Goal: Transaction & Acquisition: Purchase product/service

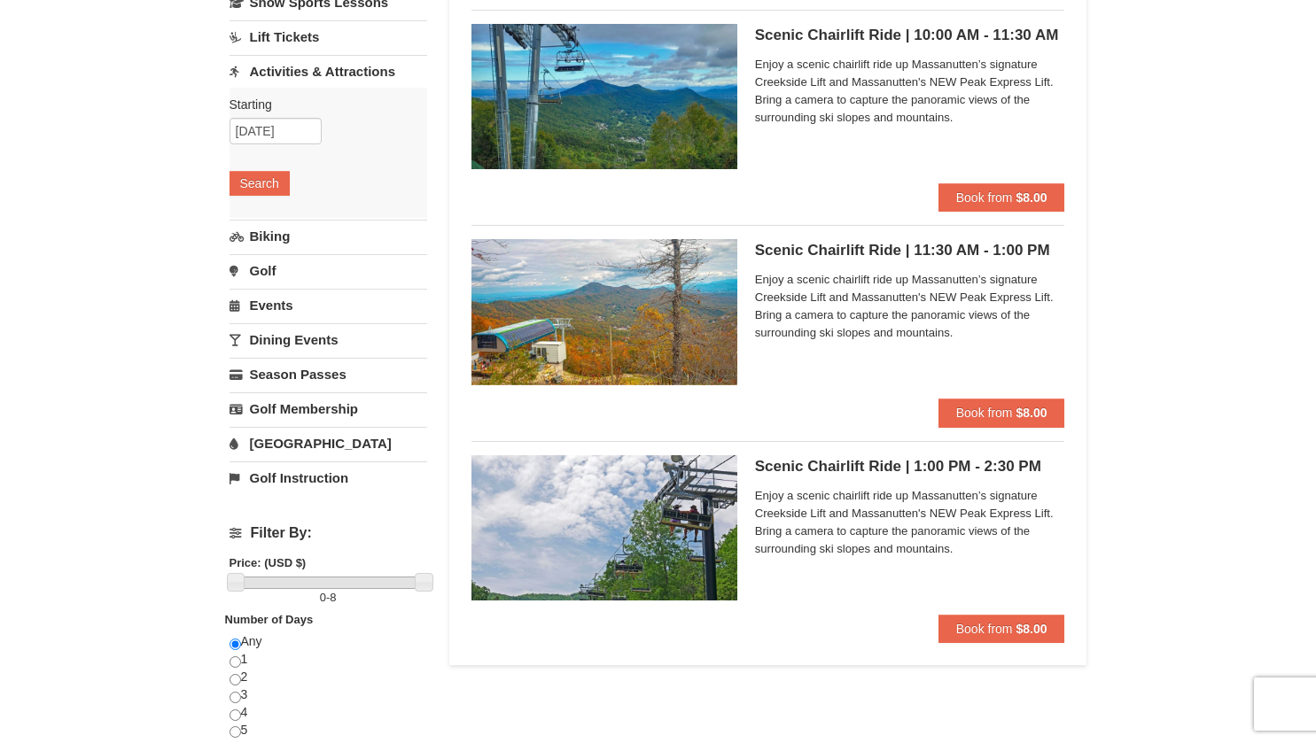
scroll to position [164, 0]
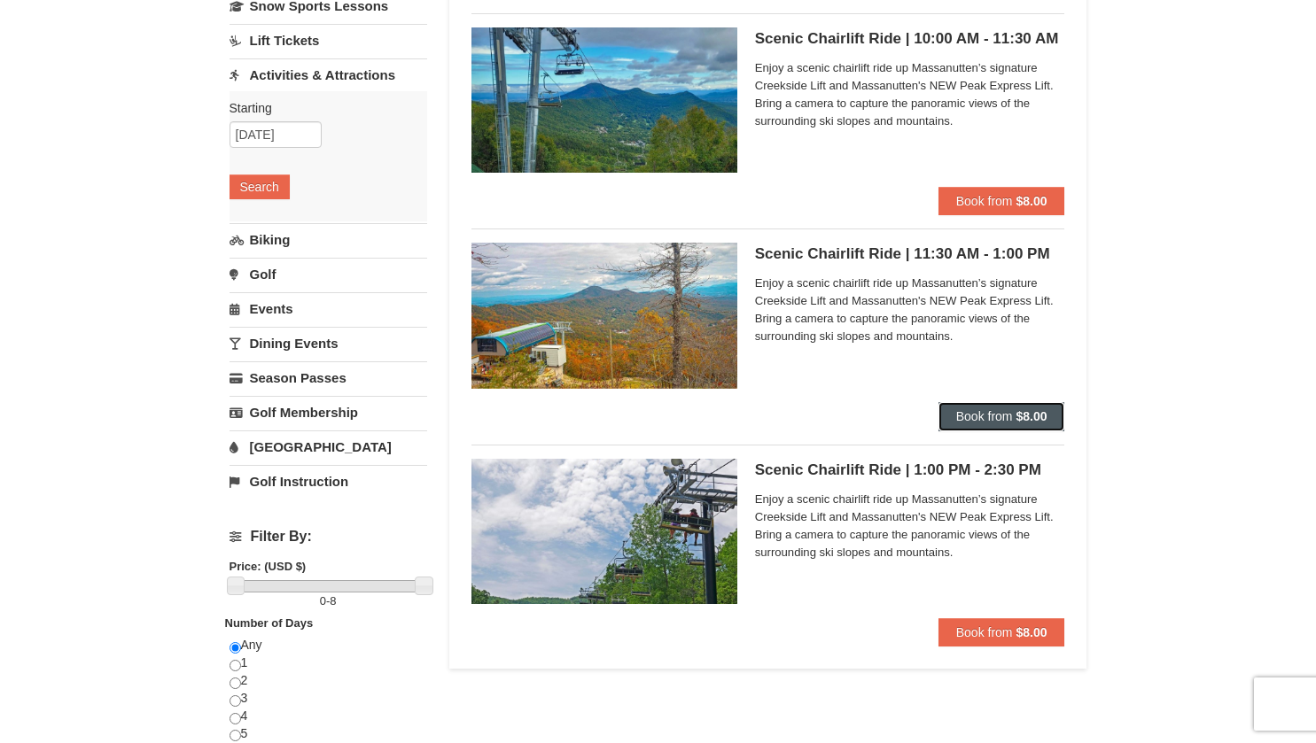
click at [1042, 418] on strong "$8.00" at bounding box center [1030, 416] width 31 height 14
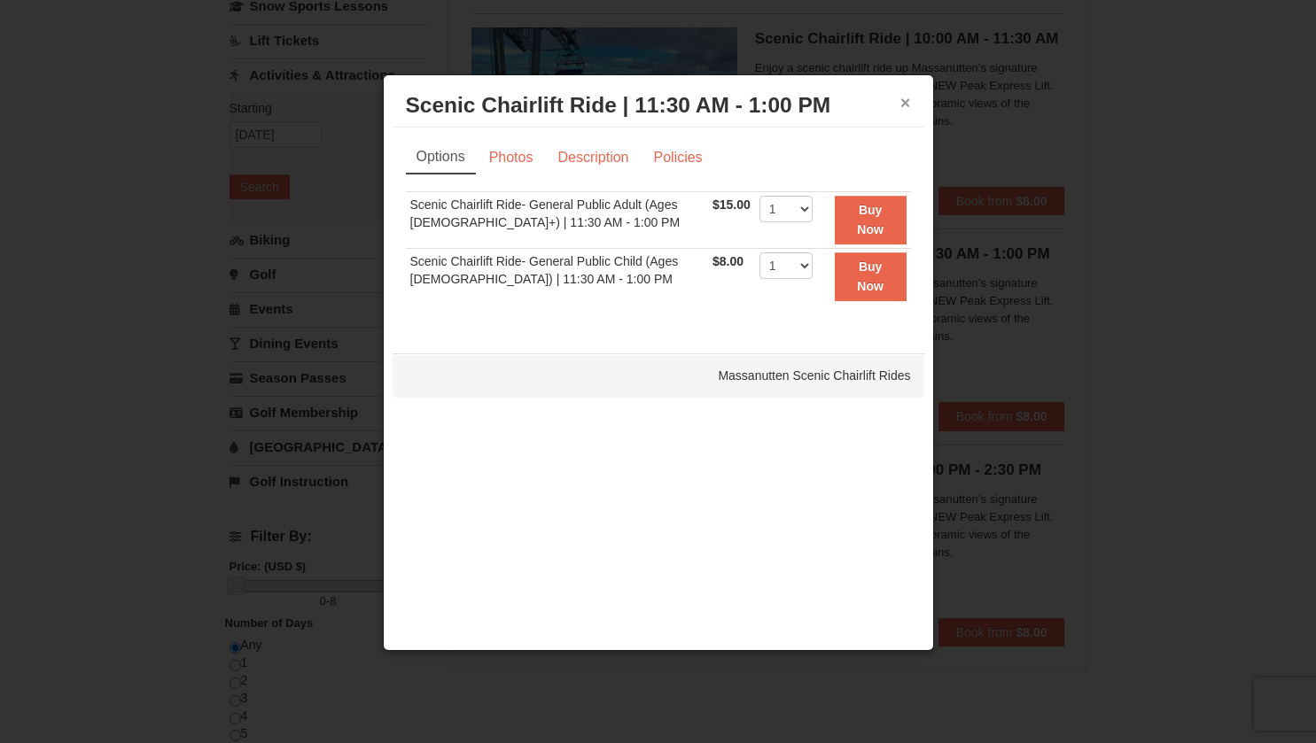
click at [903, 102] on button "×" at bounding box center [905, 103] width 11 height 18
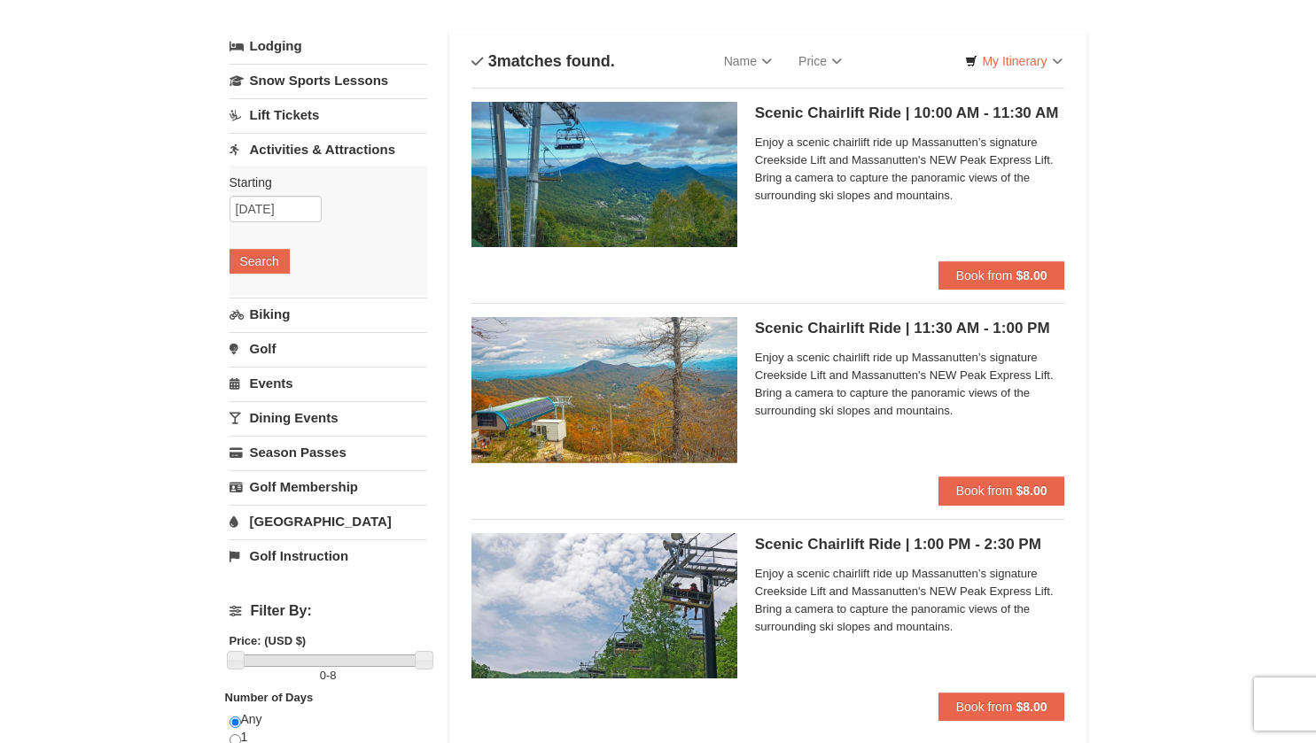
scroll to position [85, 0]
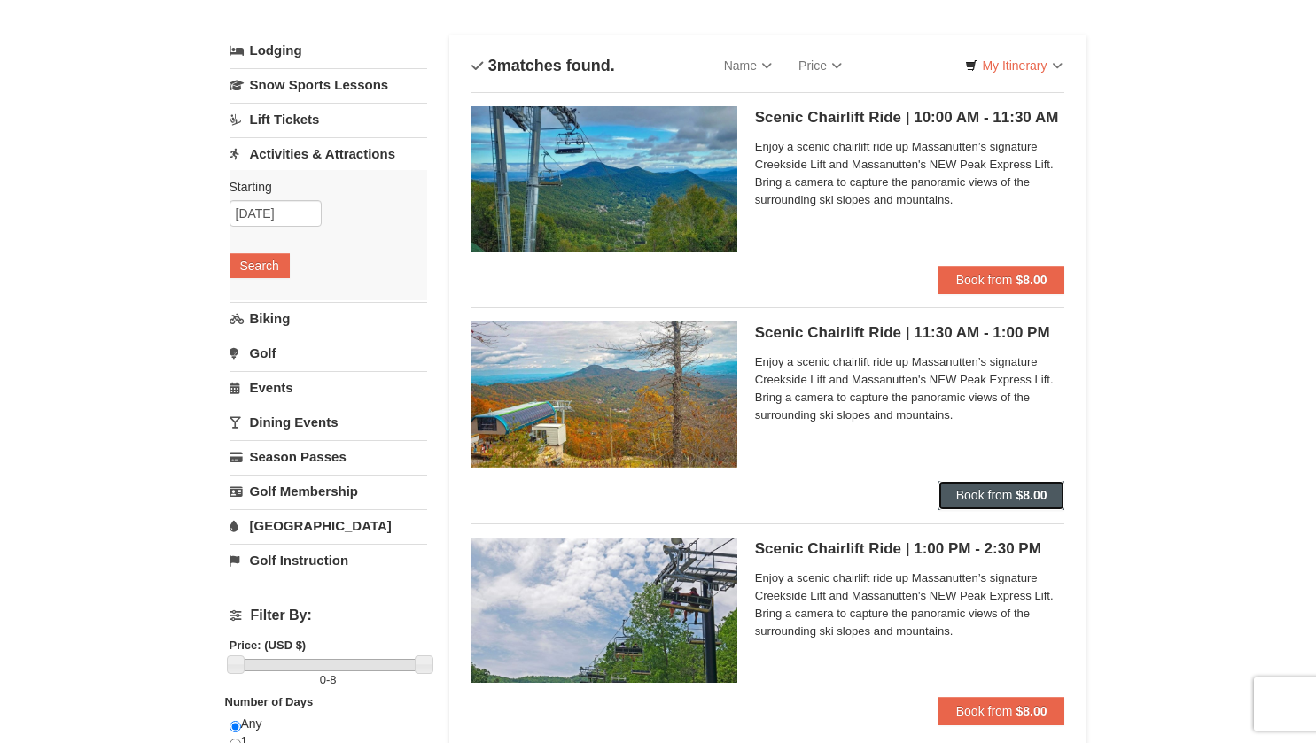
click at [1047, 494] on button "Book from $8.00" at bounding box center [1001, 495] width 127 height 28
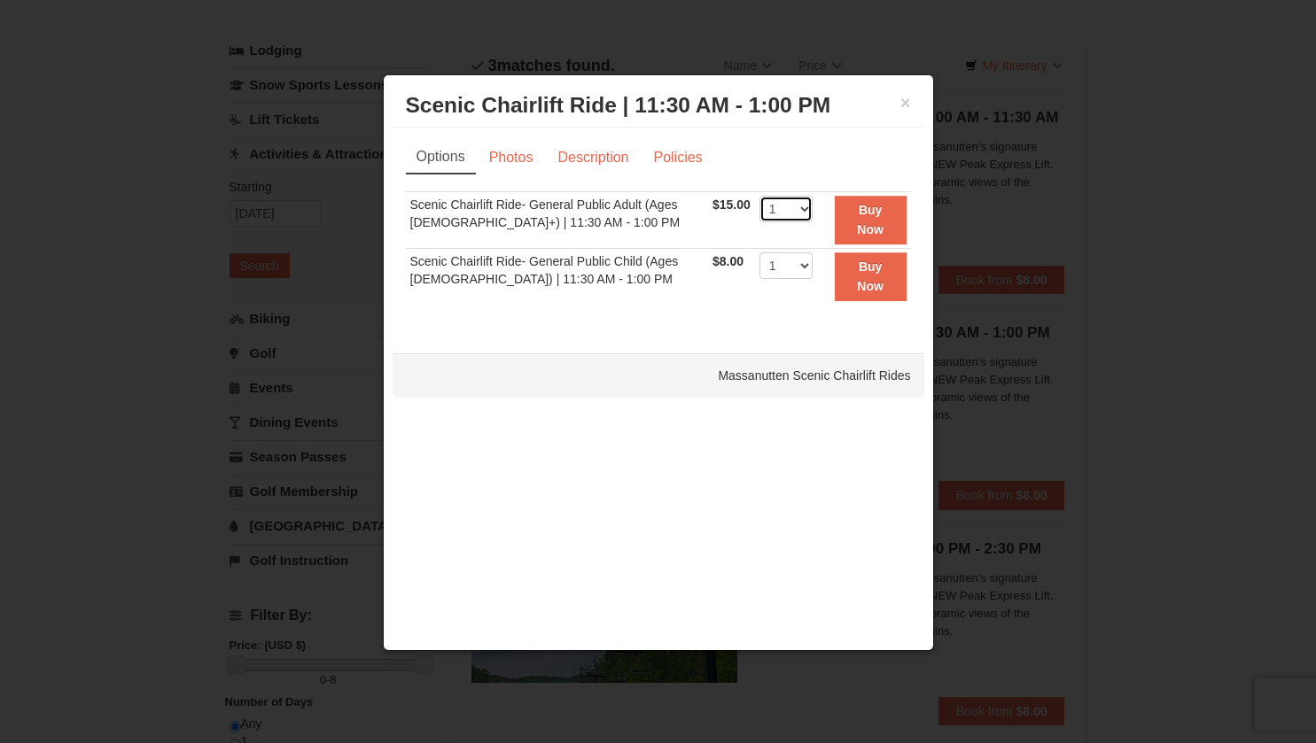
click at [798, 207] on select "1 2 3 4 5 6 7 8 9 10 11 12 13 14 15 16 17 18 19 20 21 22" at bounding box center [785, 209] width 53 height 27
select select "4"
click at [759, 196] on select "1 2 3 4 5 6 7 8 9 10 11 12 13 14 15 16 17 18 19 20 21 22" at bounding box center [785, 209] width 53 height 27
click at [515, 155] on link "Photos" at bounding box center [511, 158] width 67 height 34
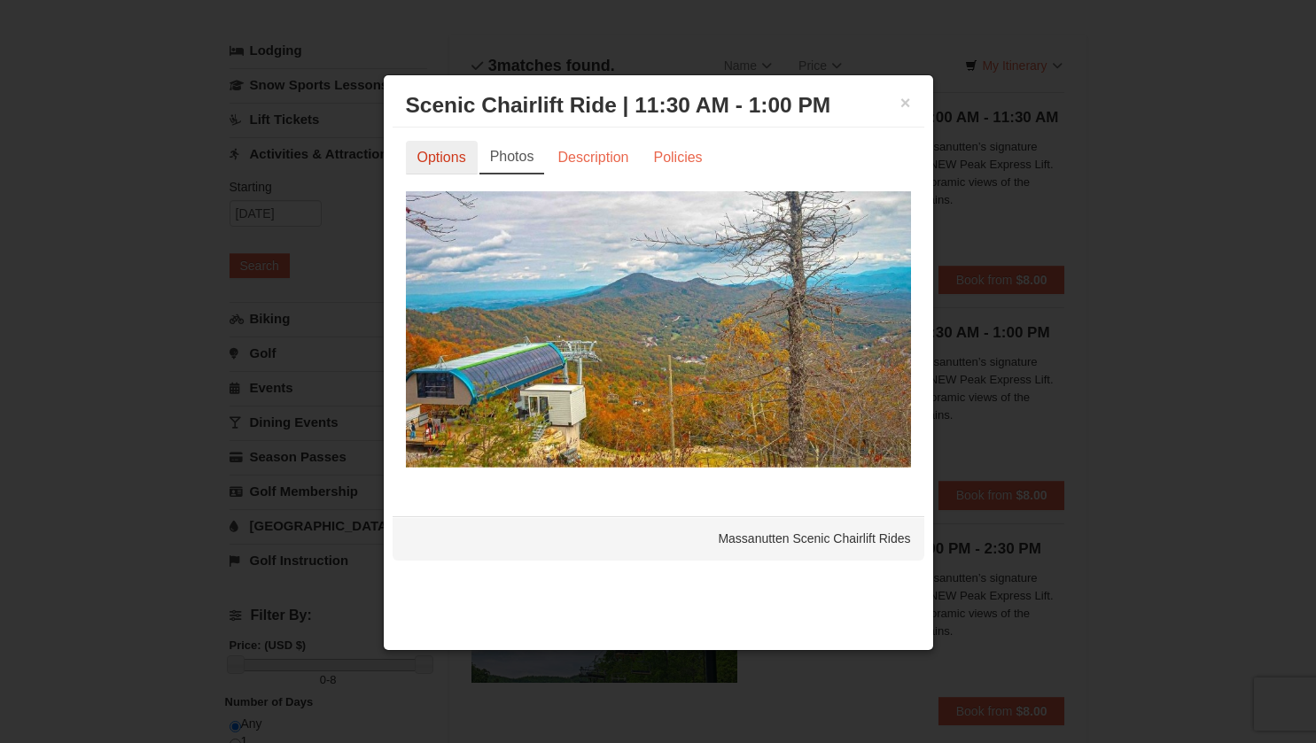
click at [444, 164] on link "Options" at bounding box center [442, 158] width 72 height 34
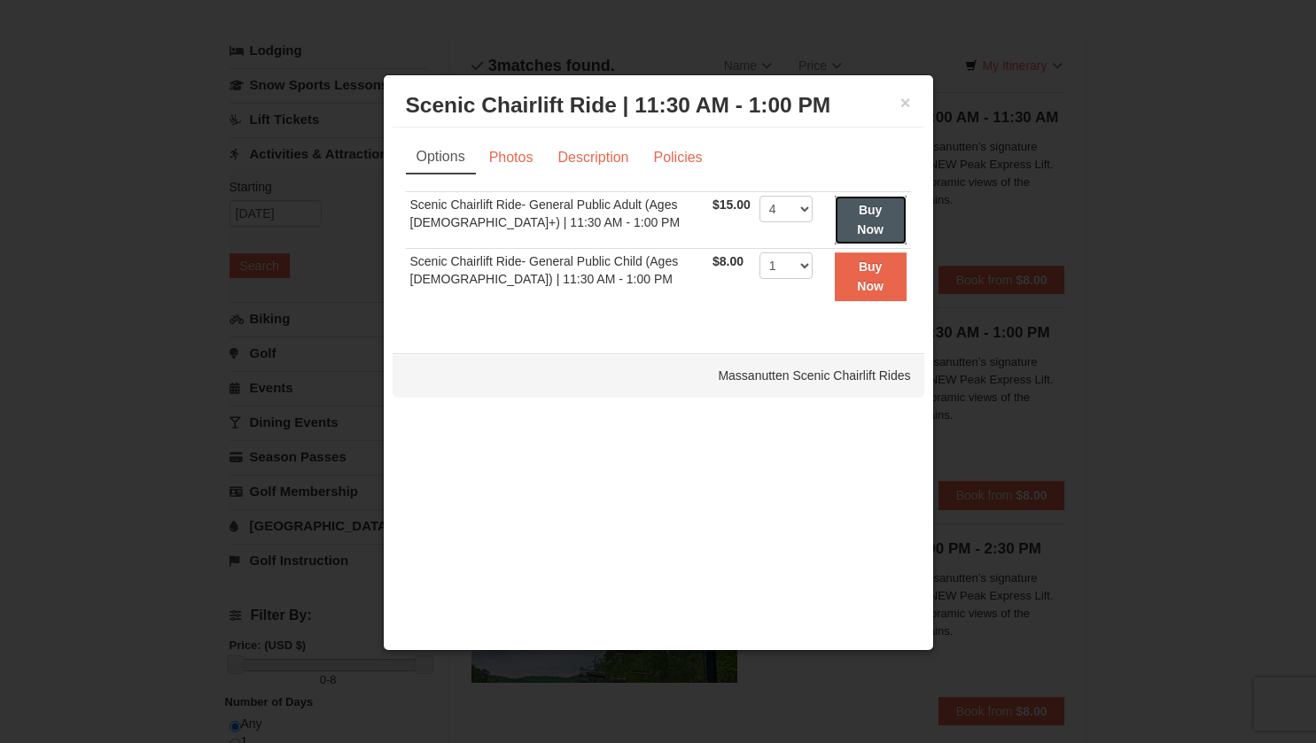
click at [847, 220] on button "Buy Now" at bounding box center [871, 220] width 72 height 49
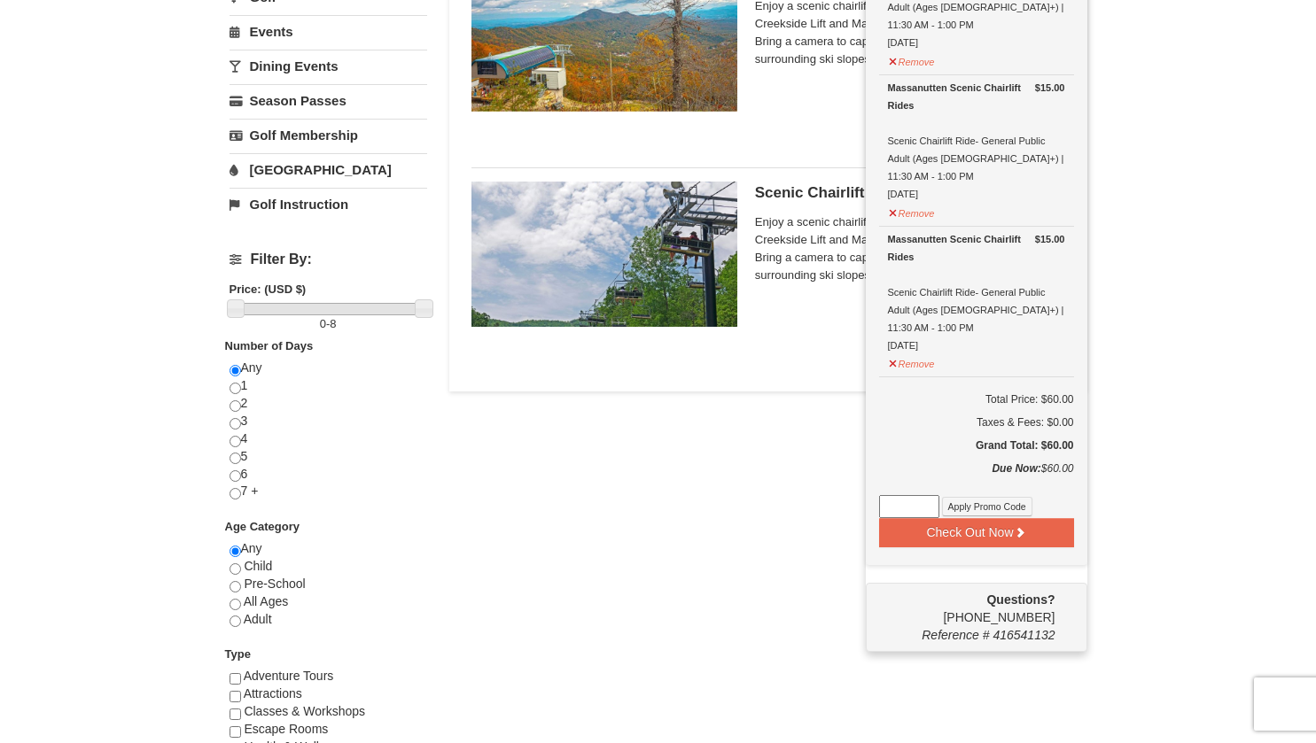
scroll to position [442, 0]
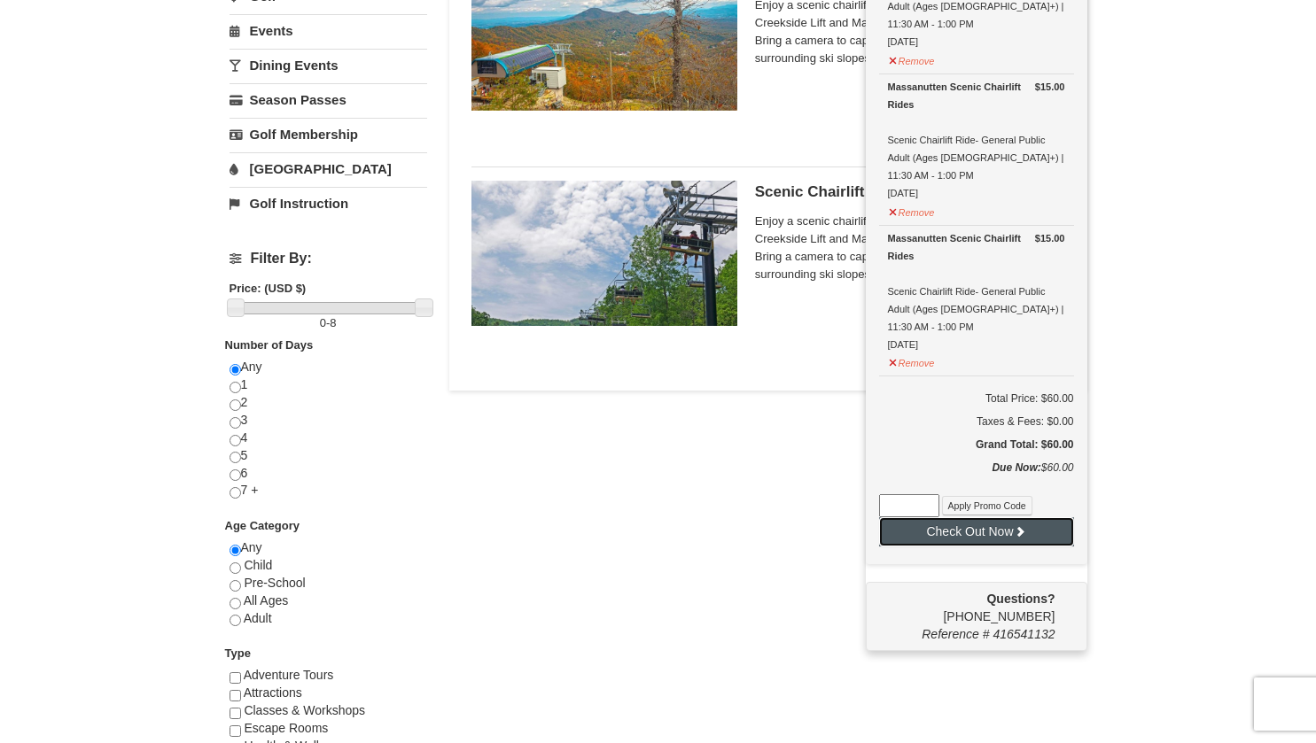
click at [1008, 517] on button "Check Out Now" at bounding box center [976, 531] width 195 height 28
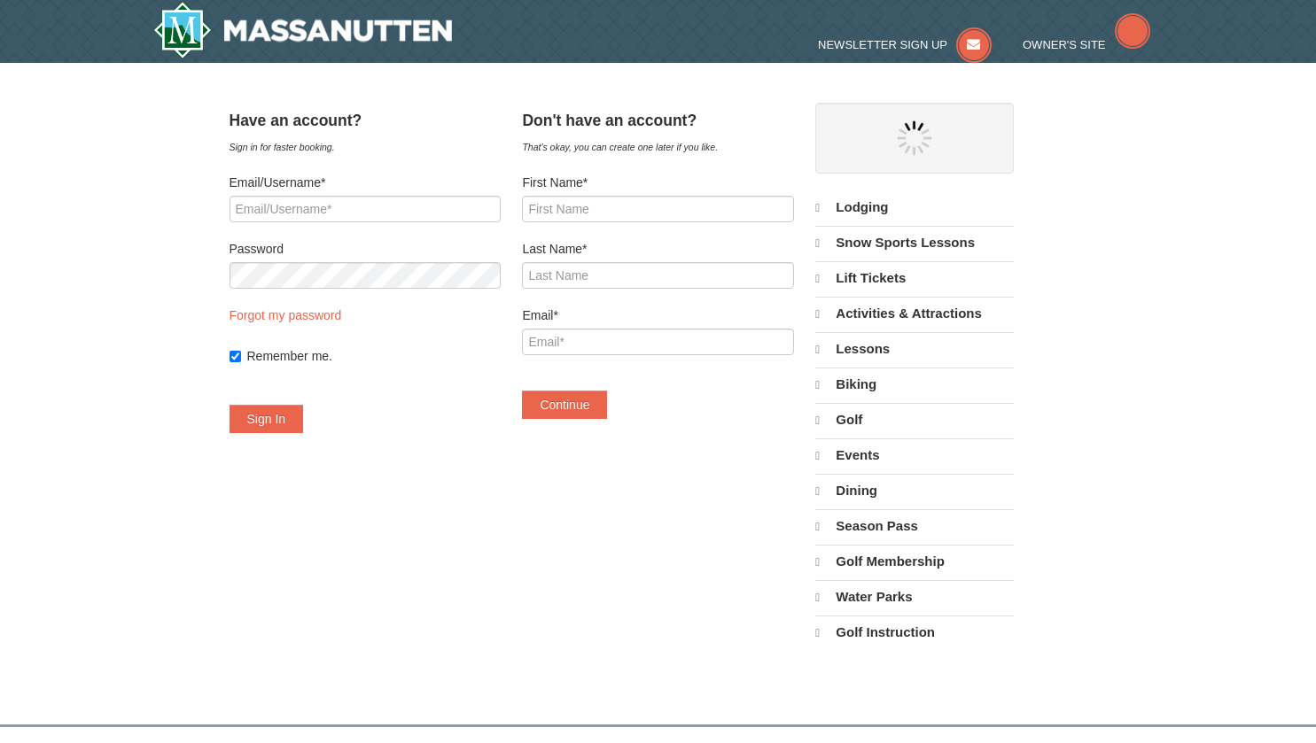
select select "10"
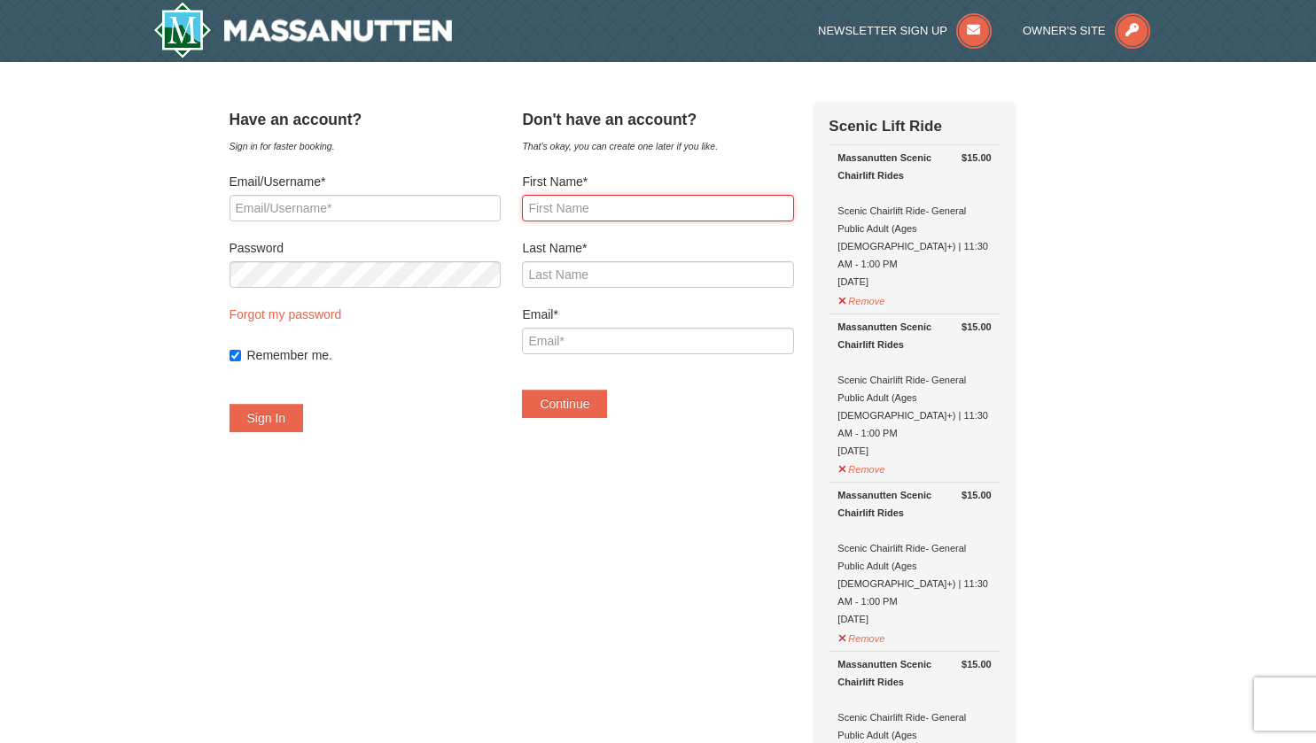
click at [657, 213] on input "First Name*" at bounding box center [657, 208] width 271 height 27
type input "George"
type input "Law"
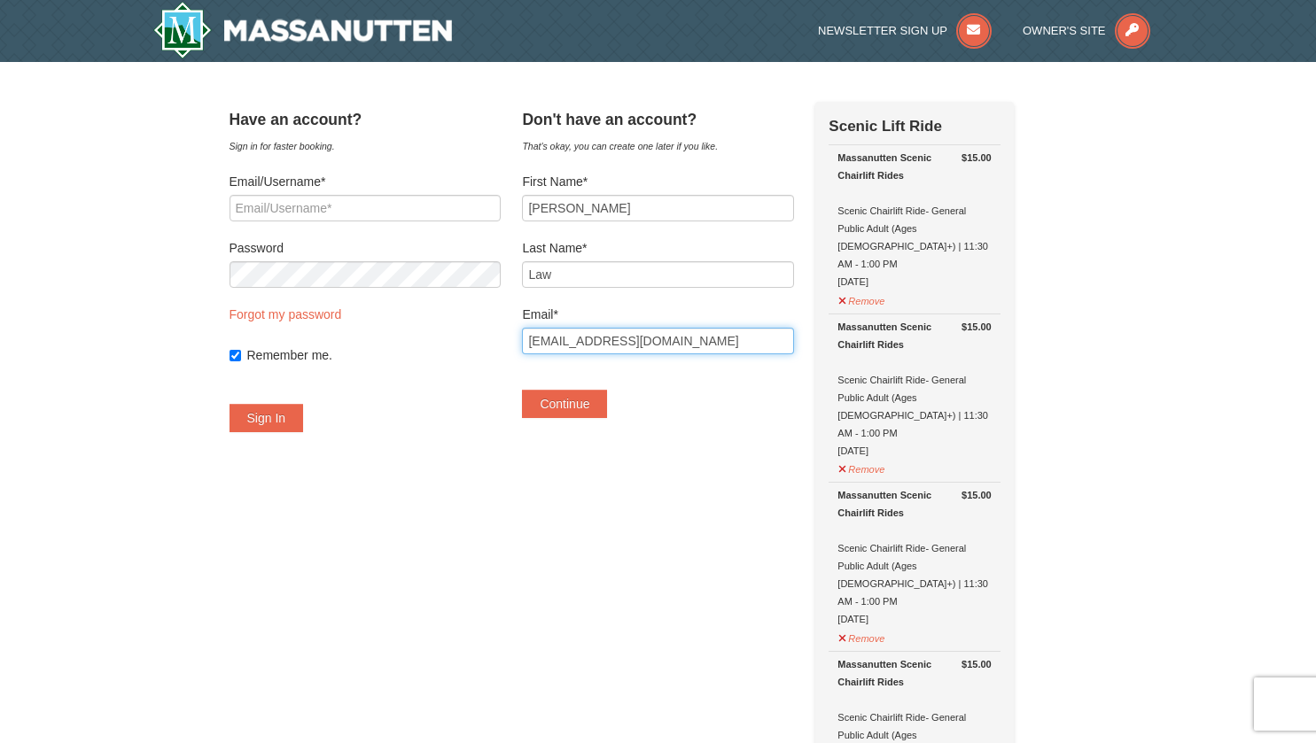
type input "[EMAIL_ADDRESS][DOMAIN_NAME]"
click at [594, 408] on button "Continue" at bounding box center [564, 404] width 85 height 28
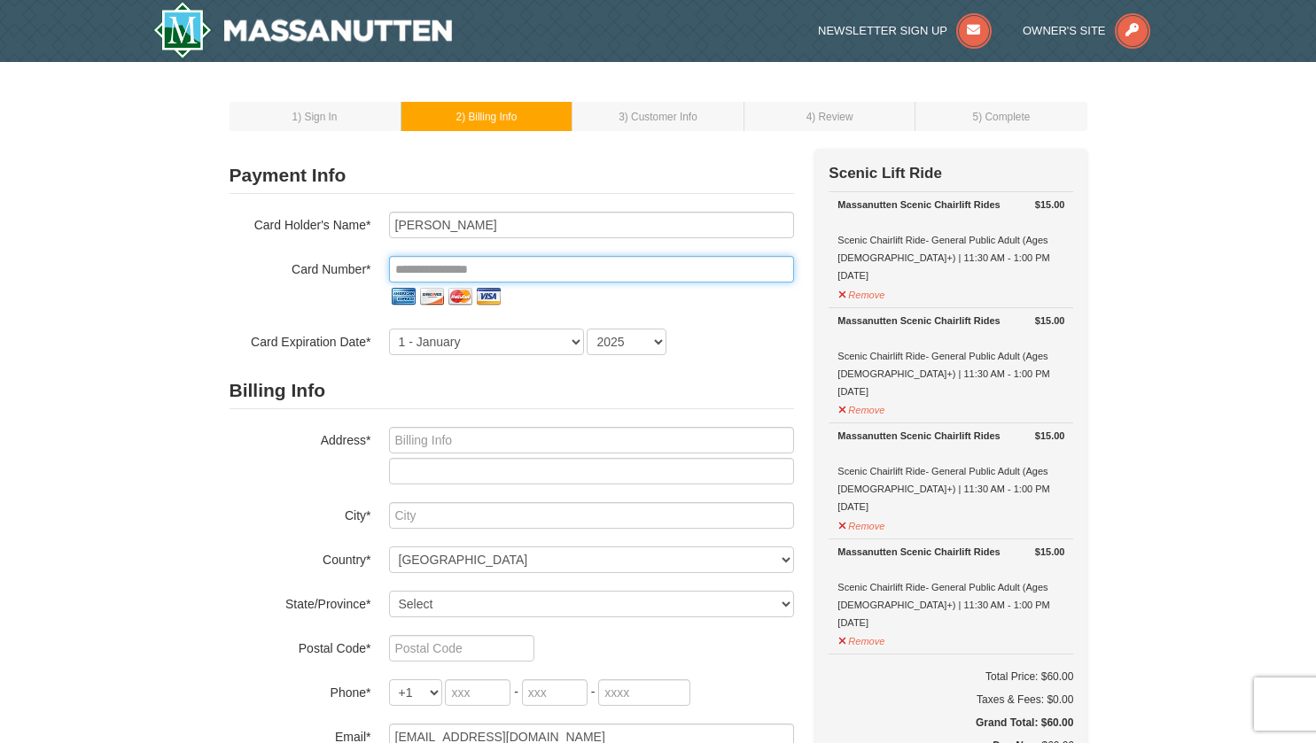
click at [519, 271] on input "tel" at bounding box center [591, 269] width 405 height 27
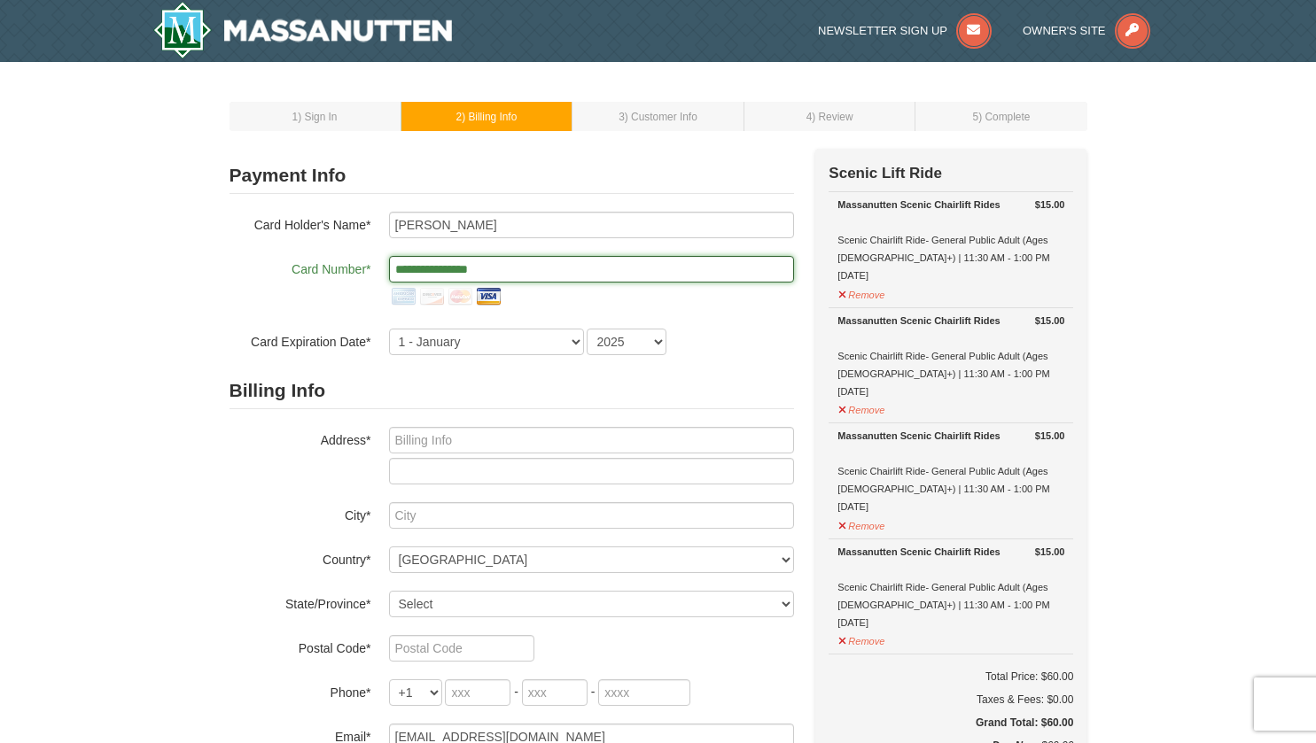
type input "**********"
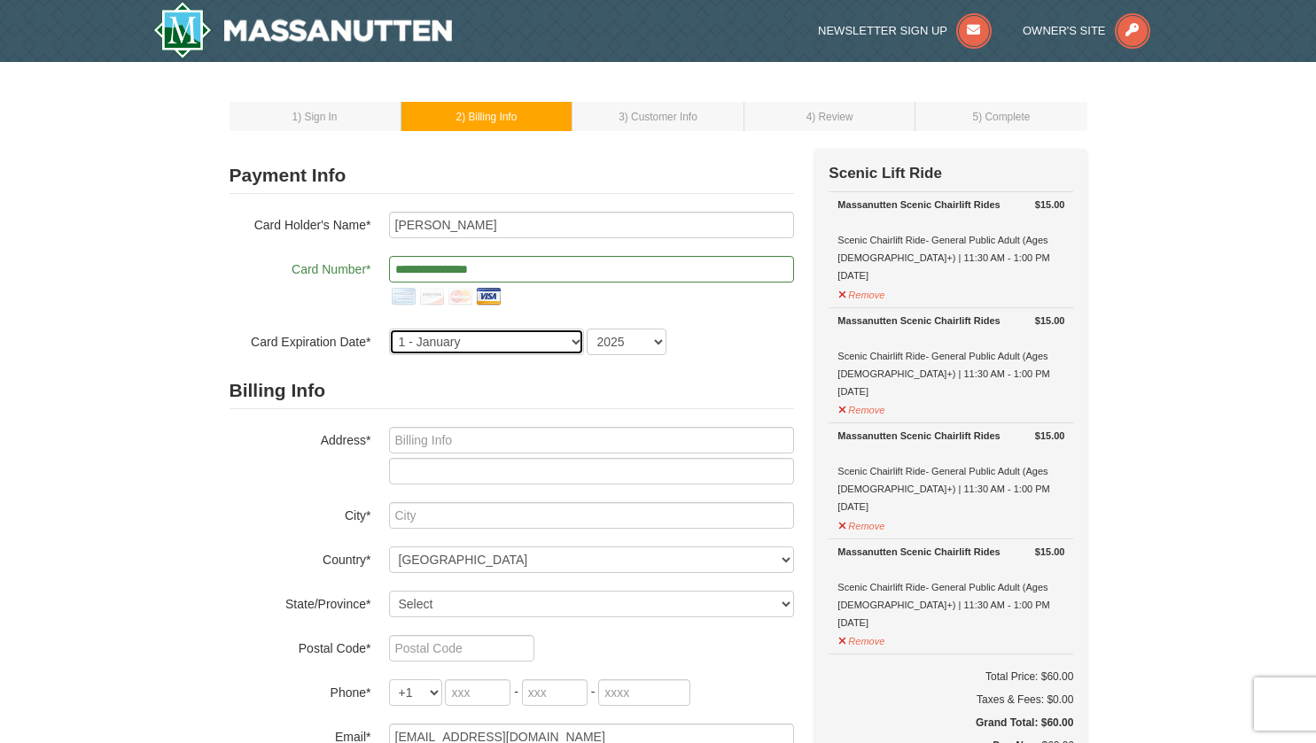
click at [577, 340] on select "1 - January 2 - February 3 - March 4 - April 5 - May 6 - June 7 - July 8 - Augu…" at bounding box center [486, 342] width 195 height 27
select select "8"
click at [389, 329] on select "1 - January 2 - February 3 - March 4 - April 5 - May 6 - June 7 - July 8 - Augu…" at bounding box center [486, 342] width 195 height 27
click at [662, 334] on select "2025 2026 2027 2028 2029 2030 2031 2032 2033 2034" at bounding box center [627, 342] width 80 height 27
select select "2026"
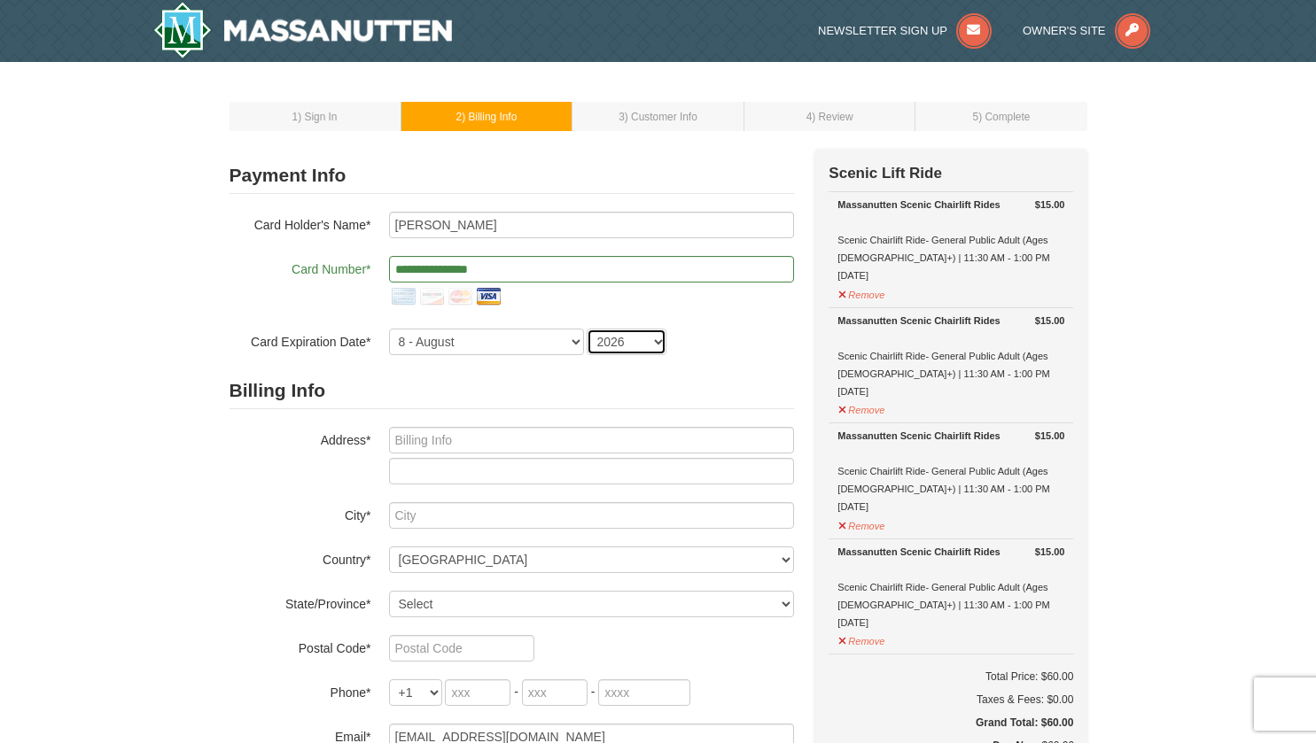
click at [587, 329] on select "2025 2026 2027 2028 2029 2030 2031 2032 2033 2034" at bounding box center [627, 342] width 80 height 27
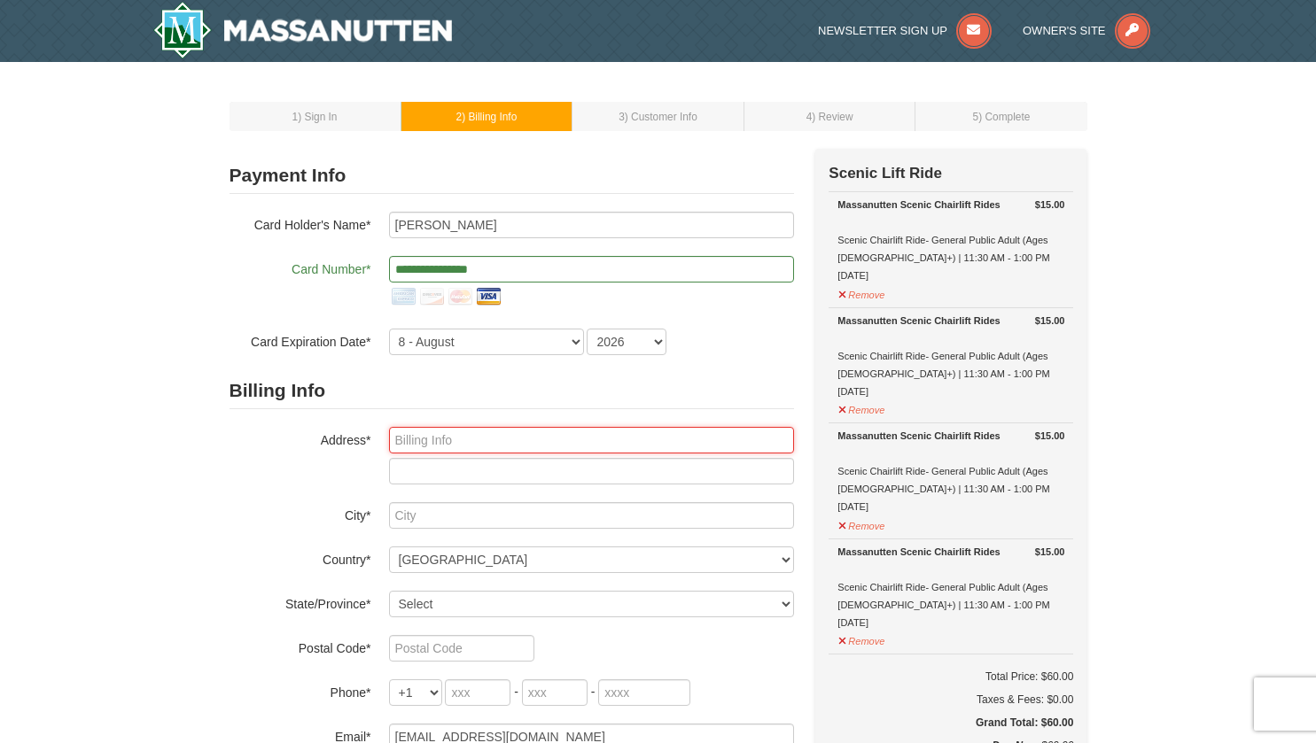
click at [527, 446] on input "text" at bounding box center [591, 440] width 405 height 27
type input "419 Cleveland Ct"
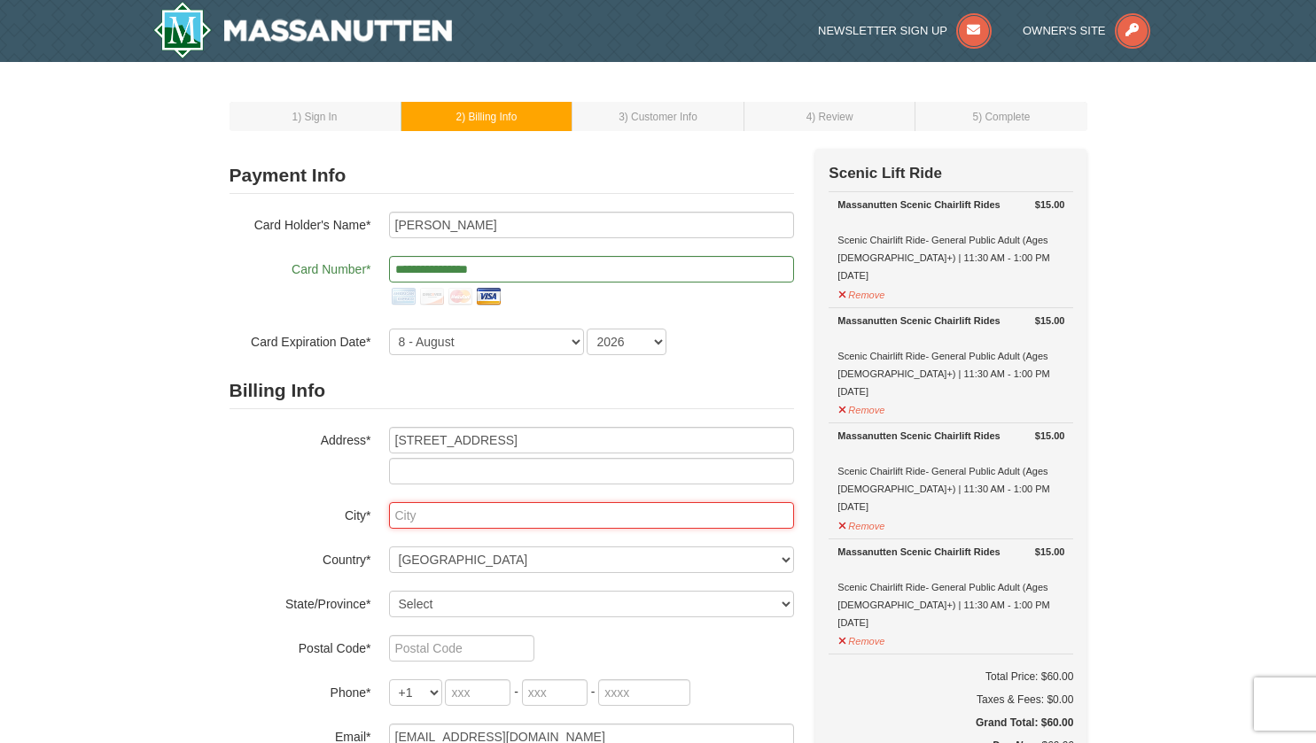
type input "Fredericksburg"
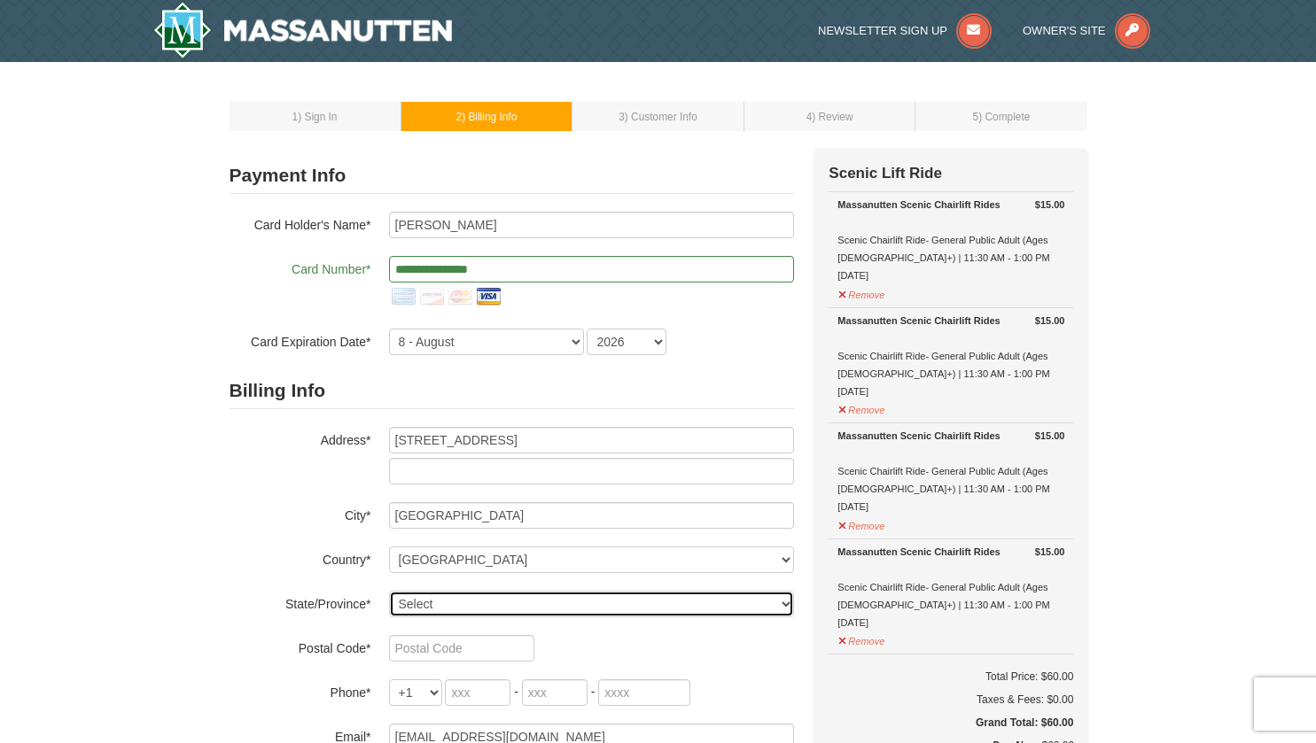
select select "VA"
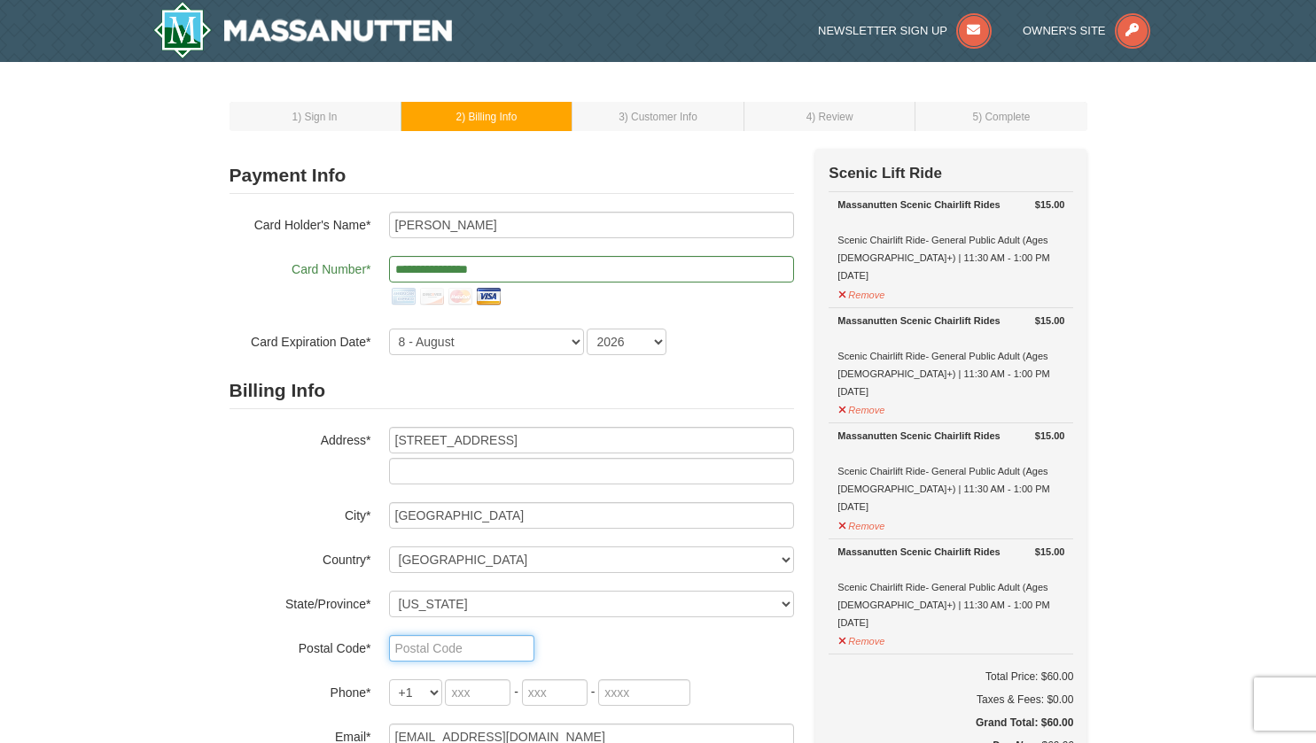
type input "22407"
type input "540"
type input "842"
type input "1377"
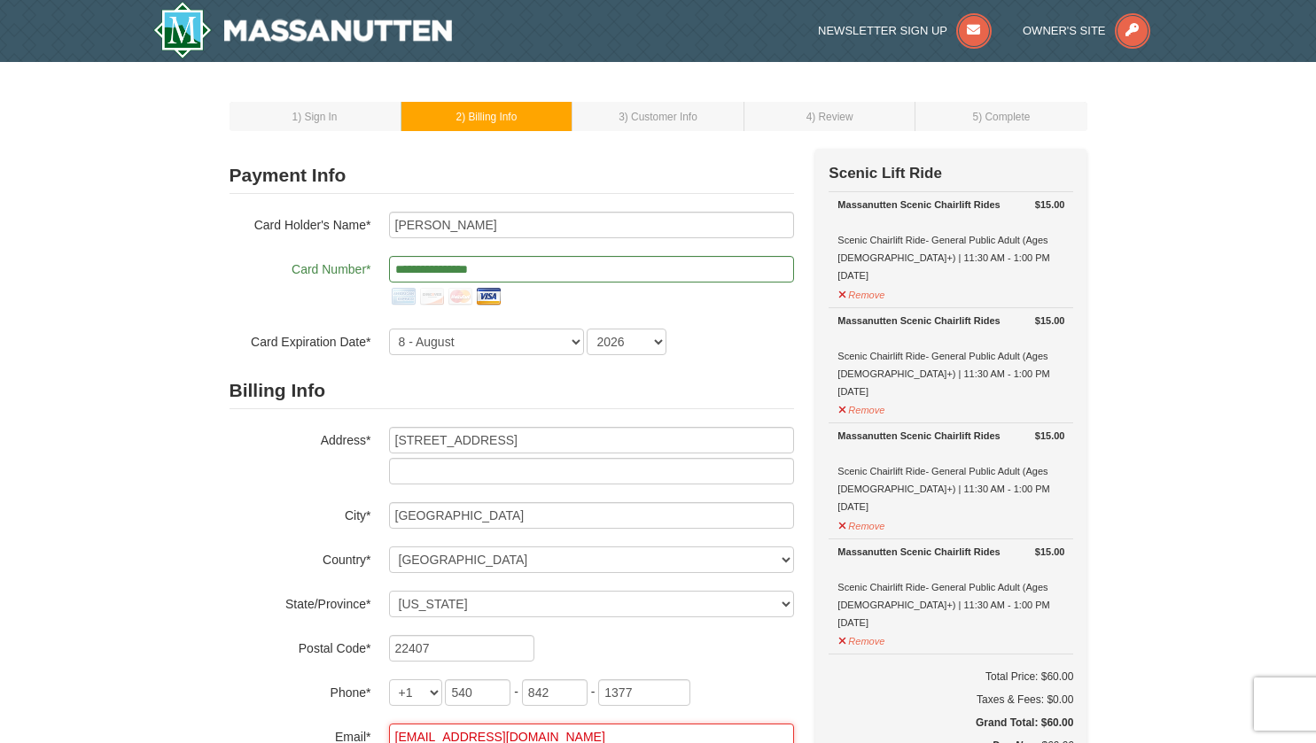
type input "btslaw@comcast.net"
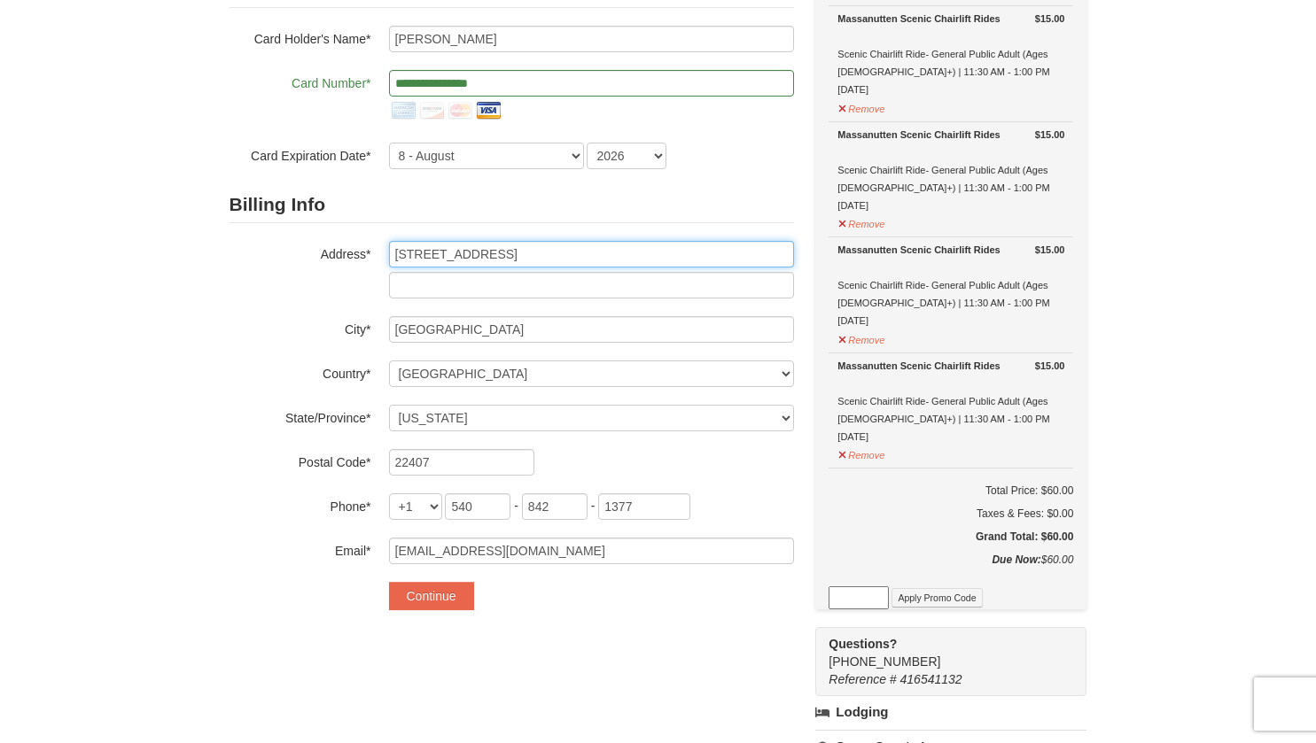
scroll to position [190, 0]
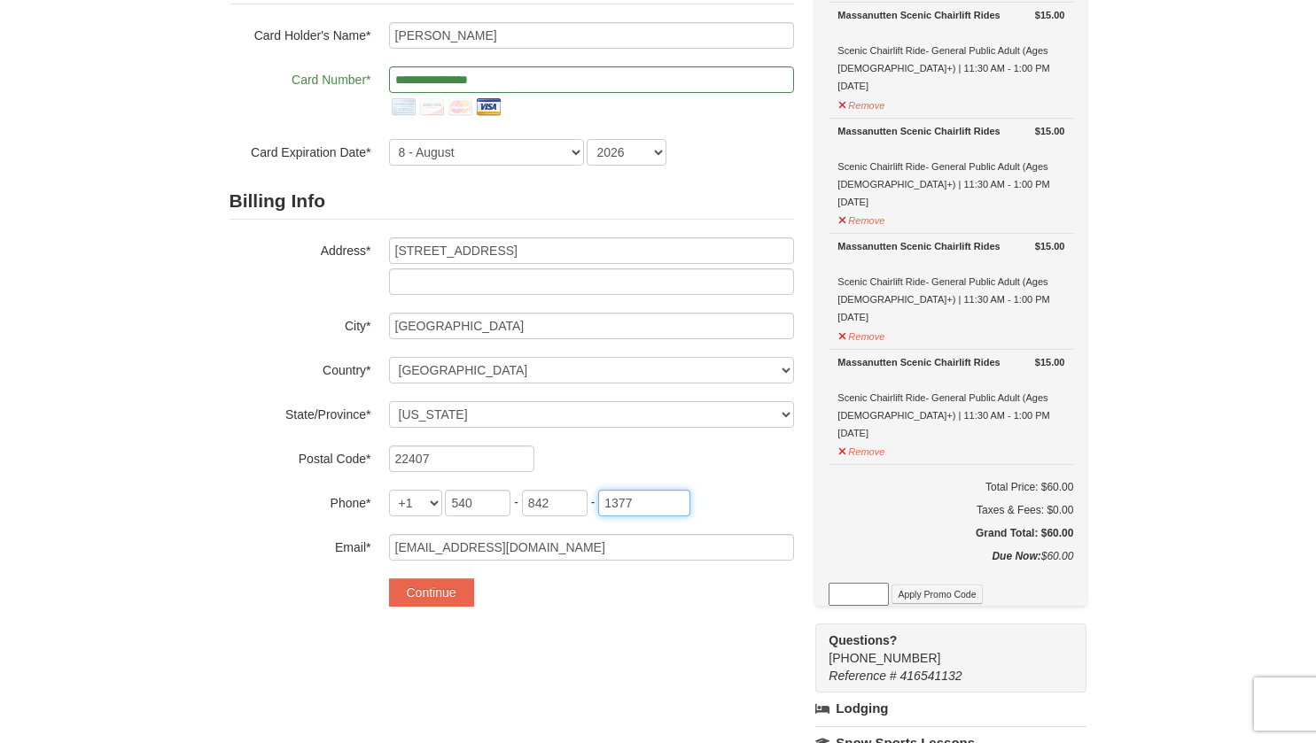
click at [647, 507] on input "1377" at bounding box center [644, 503] width 92 height 27
type input "1327"
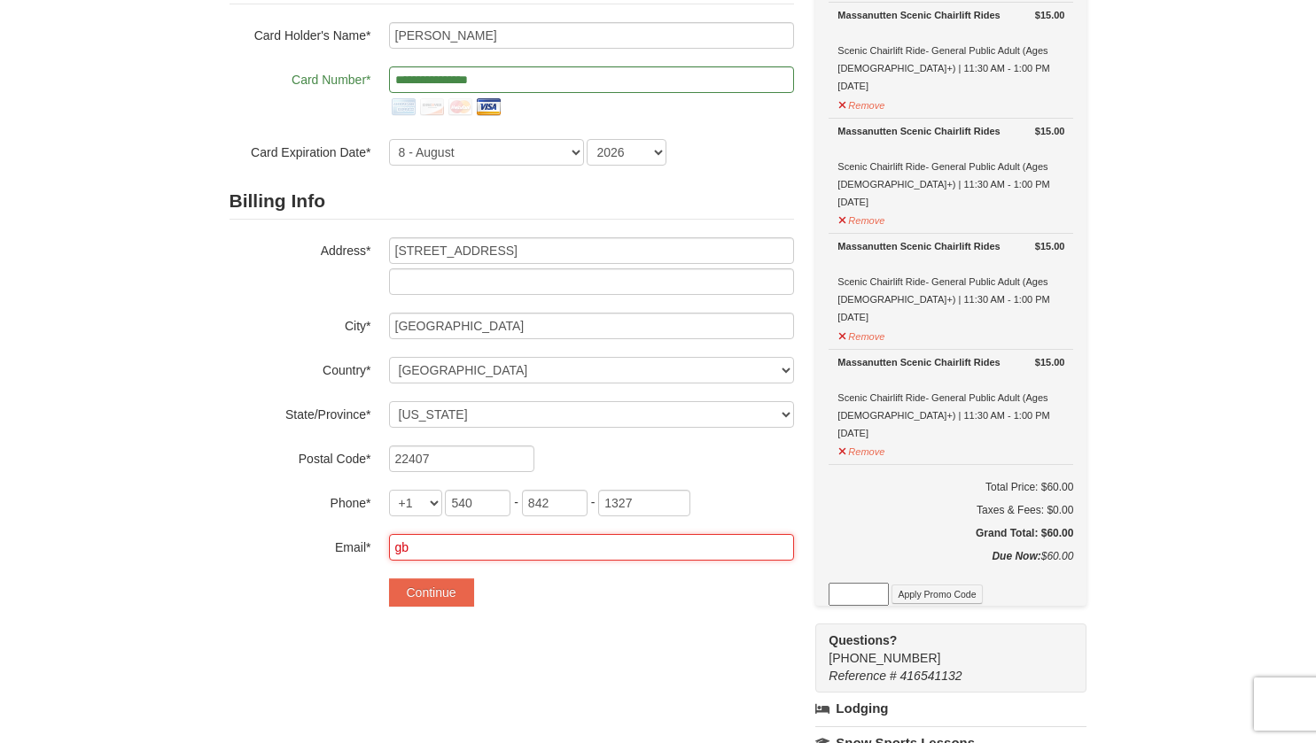
type input "[EMAIL_ADDRESS][DOMAIN_NAME]"
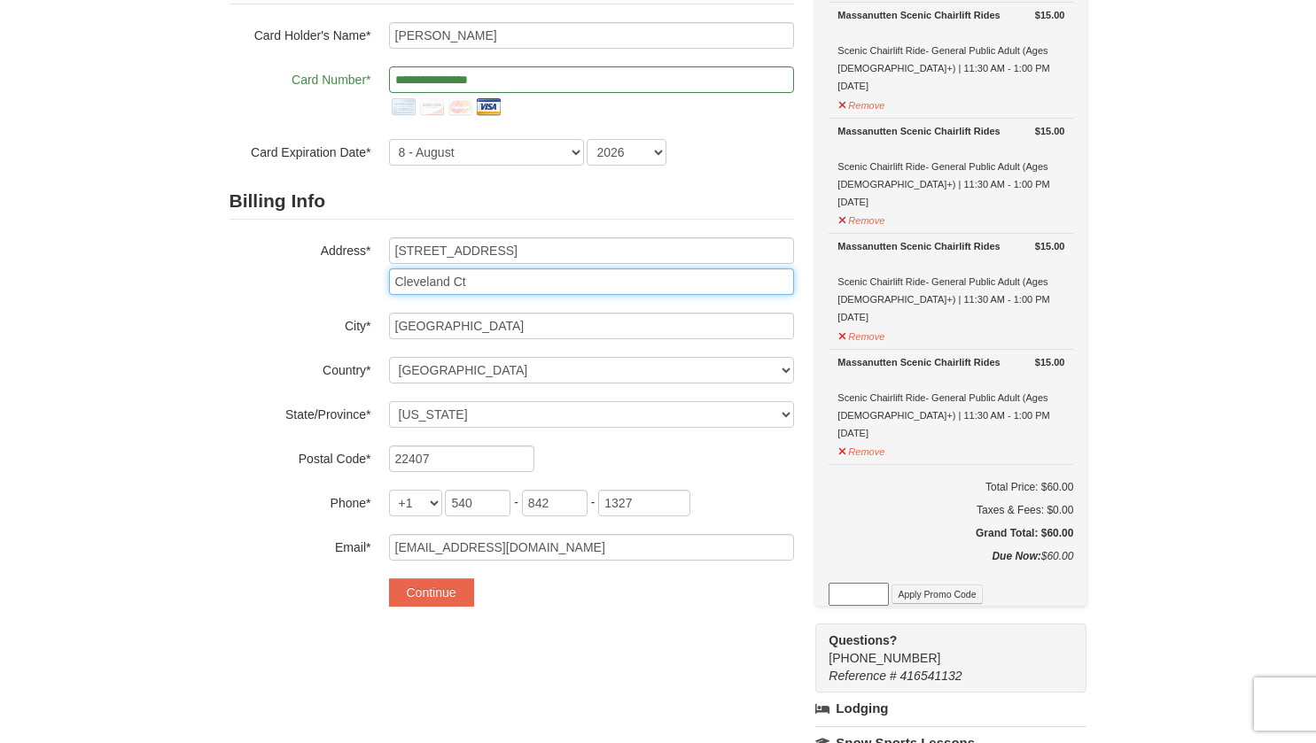
click at [628, 282] on input "Cleveland Ct" at bounding box center [591, 281] width 405 height 27
type input "C"
click at [564, 666] on div "**********" at bounding box center [658, 540] width 858 height 1163
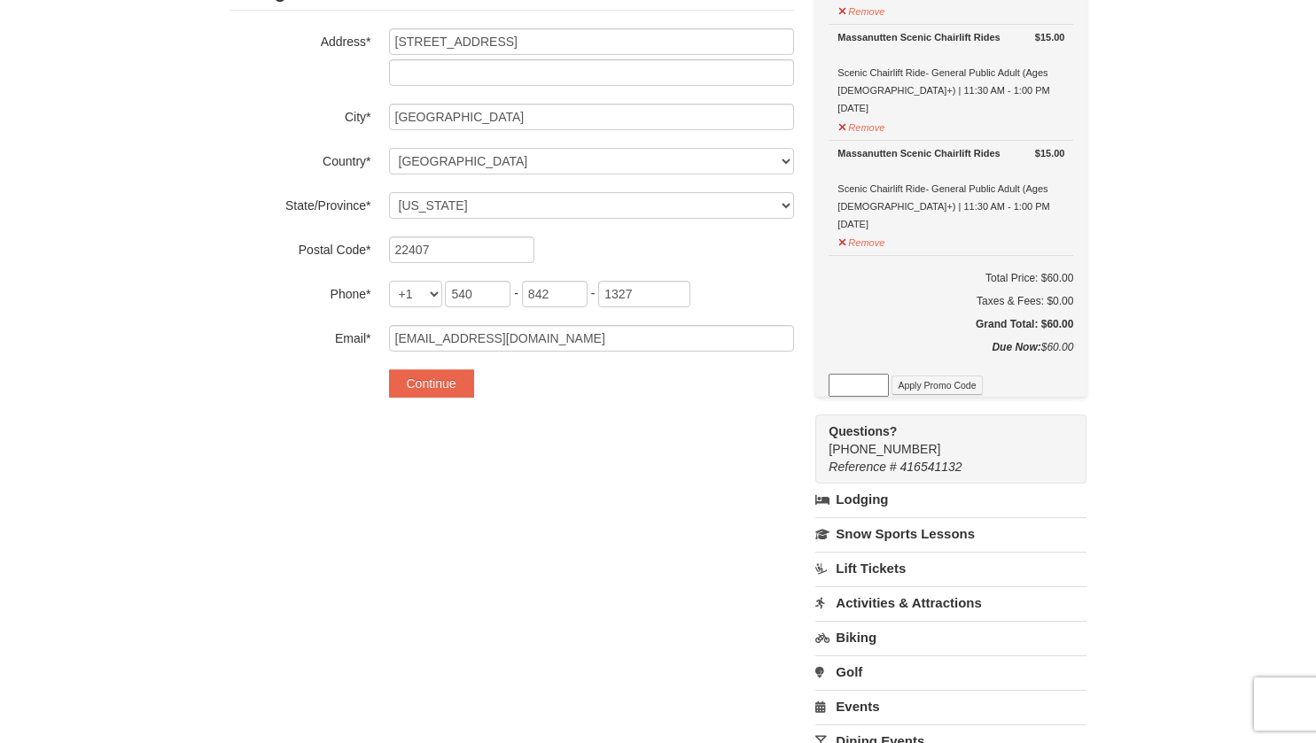
scroll to position [400, 0]
click at [458, 387] on button "Continue" at bounding box center [431, 382] width 85 height 28
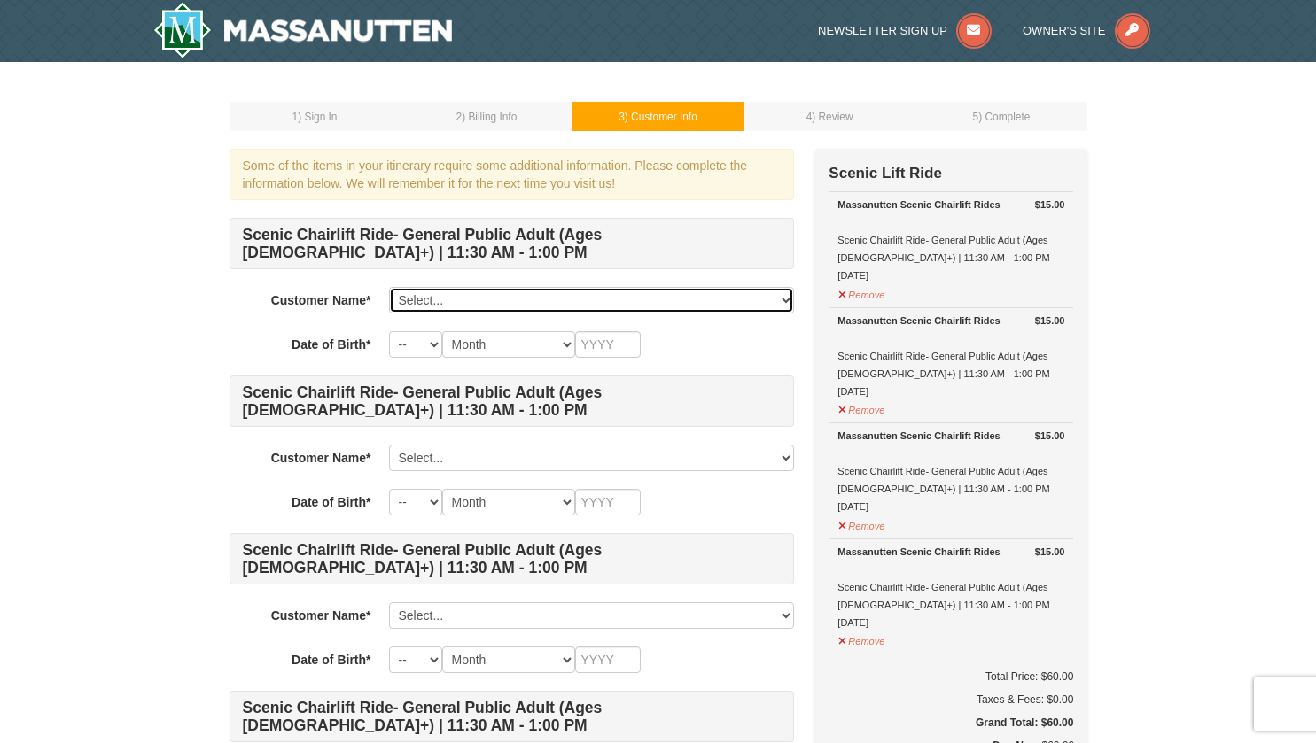
click at [787, 304] on select "Select... George Law Add New..." at bounding box center [591, 300] width 405 height 27
click at [389, 287] on select "Select... George Law Add New..." at bounding box center [591, 300] width 405 height 27
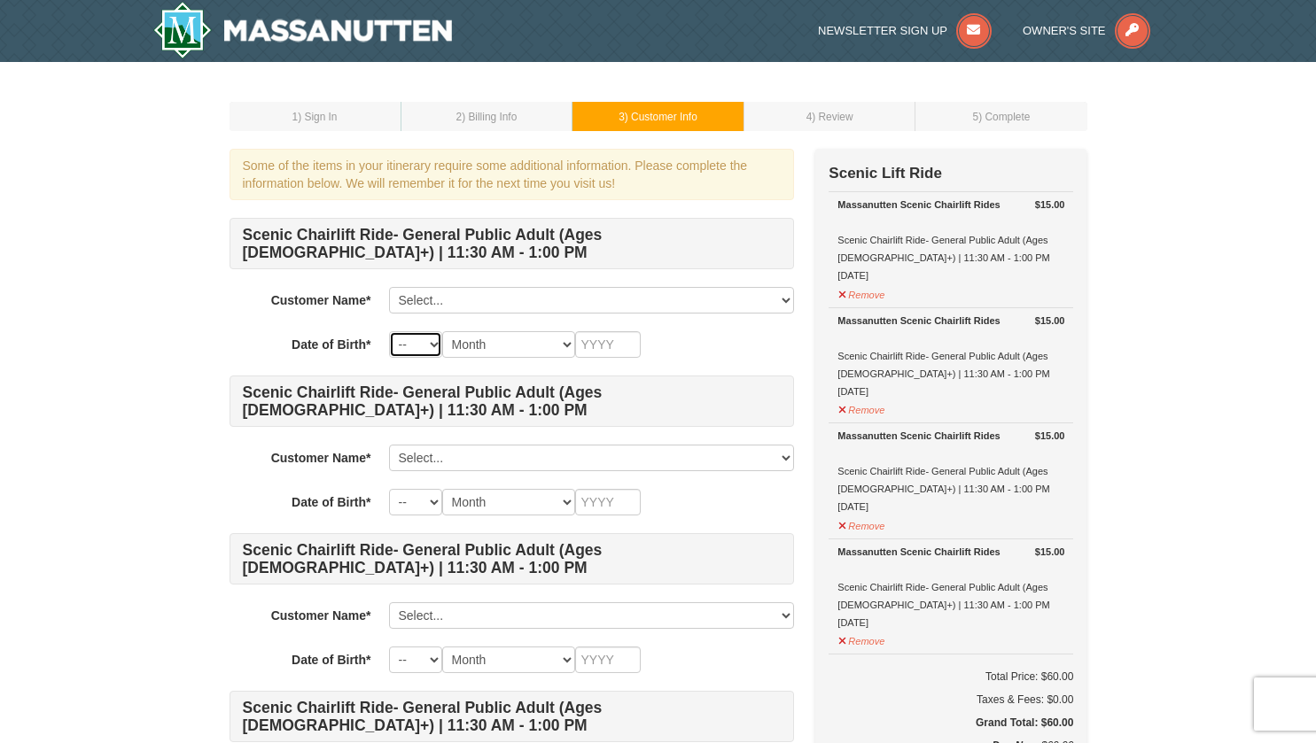
click at [435, 346] on select "-- 01 02 03 04 05 06 07 08 09 10 11 12 13 14 15 16 17 18 19 20 21 22 23 24 25 2…" at bounding box center [415, 344] width 53 height 27
select select "06"
click at [389, 331] on select "-- 01 02 03 04 05 06 07 08 09 10 11 12 13 14 15 16 17 18 19 20 21 22 23 24 25 2…" at bounding box center [415, 344] width 53 height 27
select select "06"
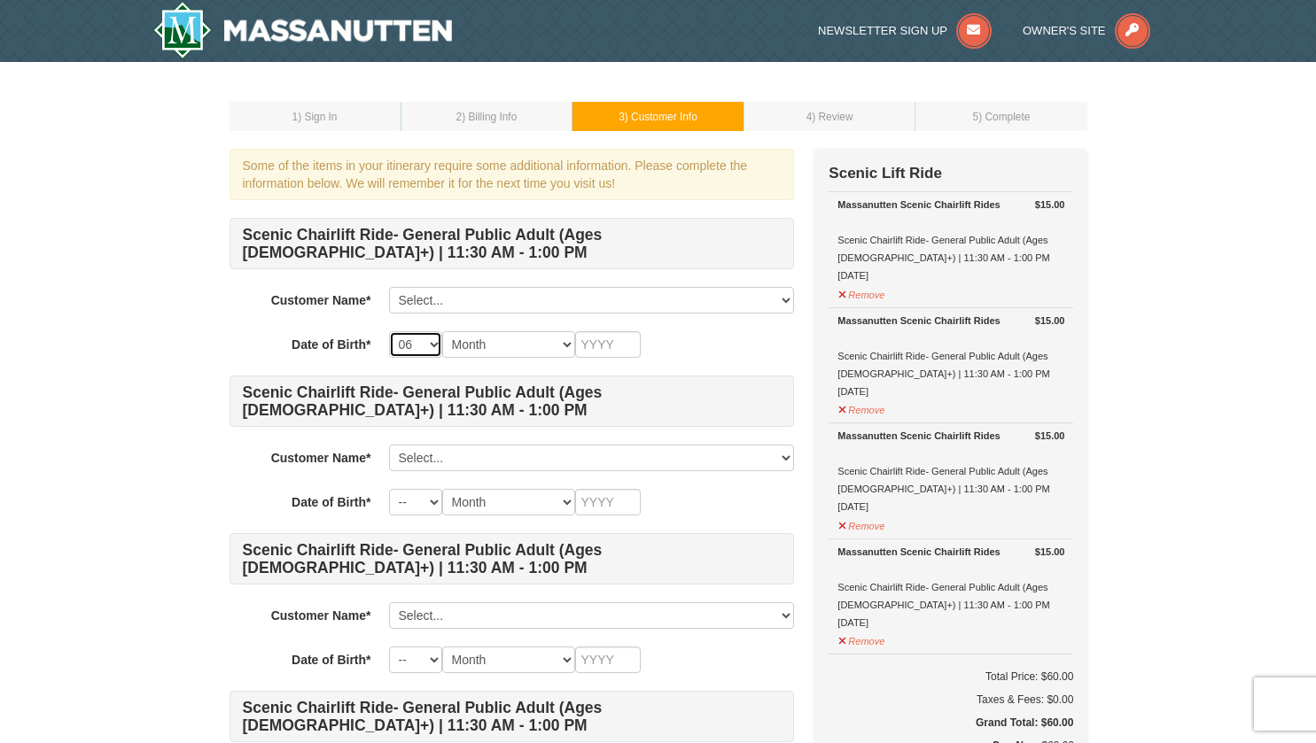
select select "06"
click at [556, 335] on select "Month January February March April May June July August September October Novem…" at bounding box center [508, 344] width 133 height 27
select select "06"
click at [442, 331] on select "Month January February March April May June July August September October Novem…" at bounding box center [508, 344] width 133 height 27
select select "06"
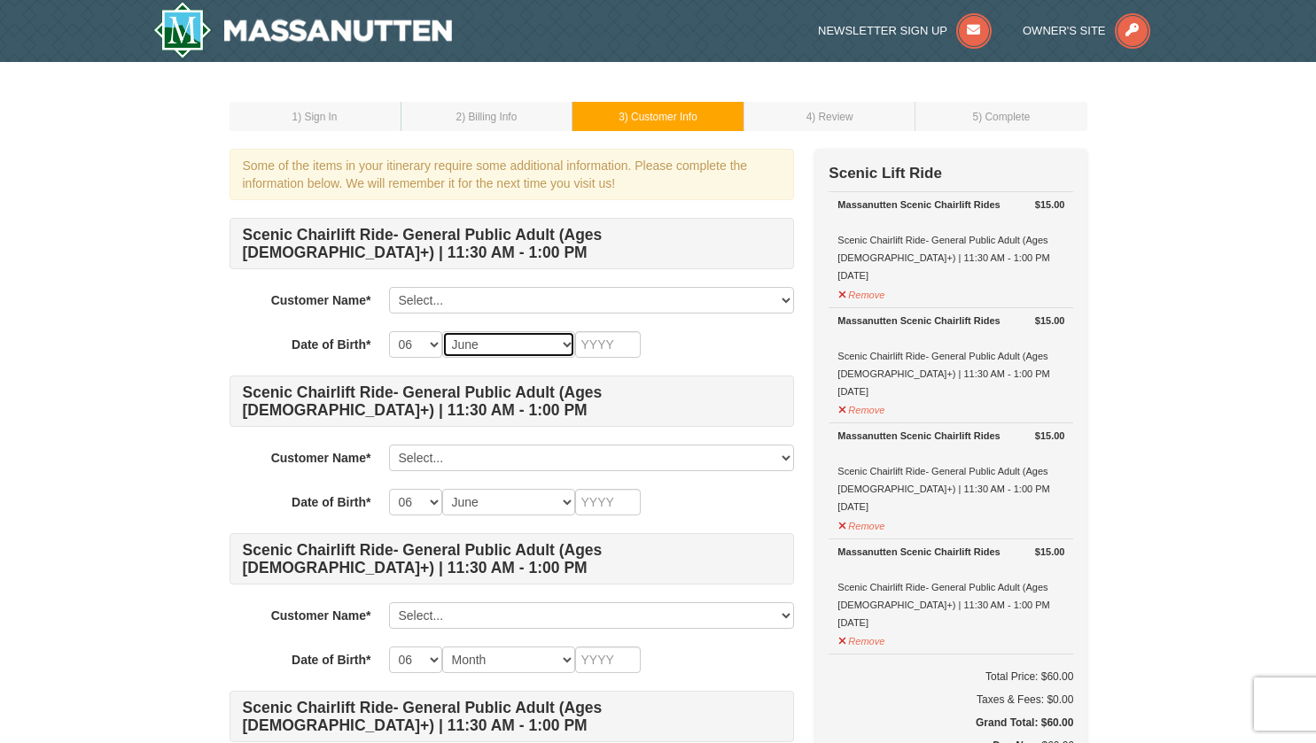
select select "06"
click at [596, 351] on input "text" at bounding box center [608, 344] width 66 height 27
type input "1"
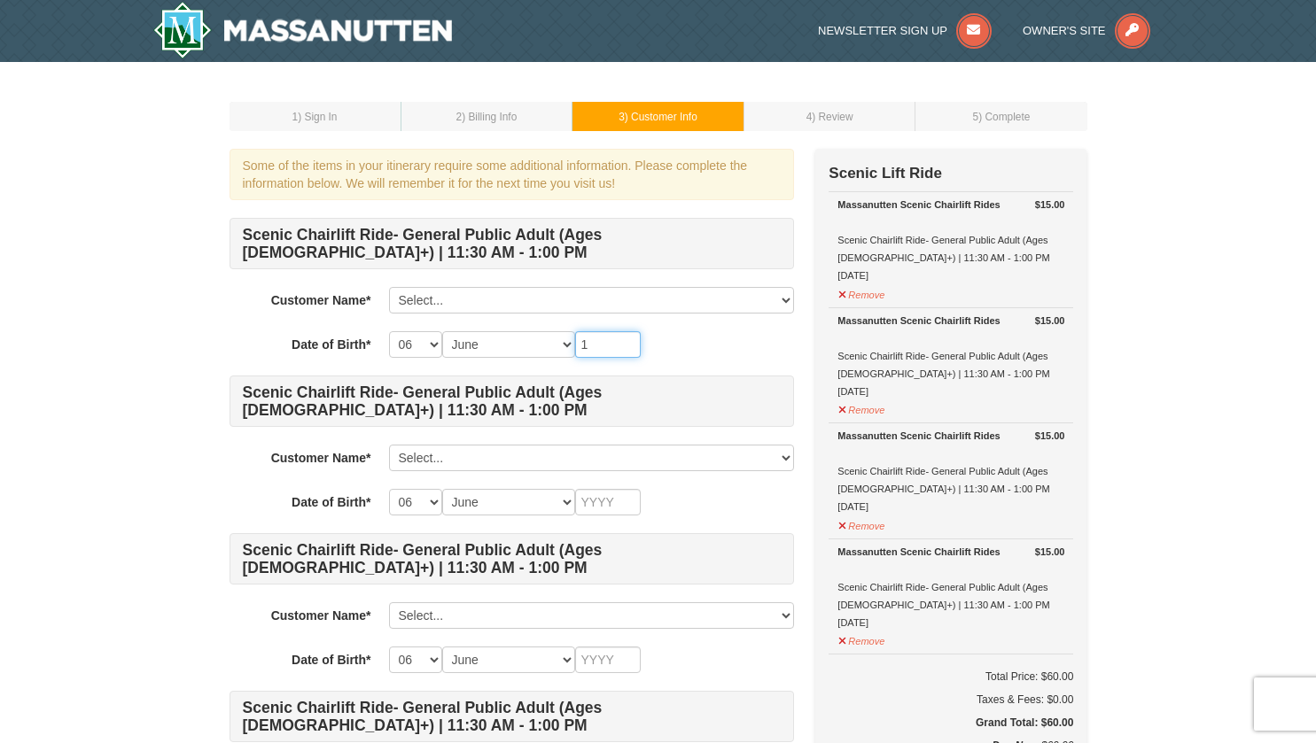
type input "1"
type input "19"
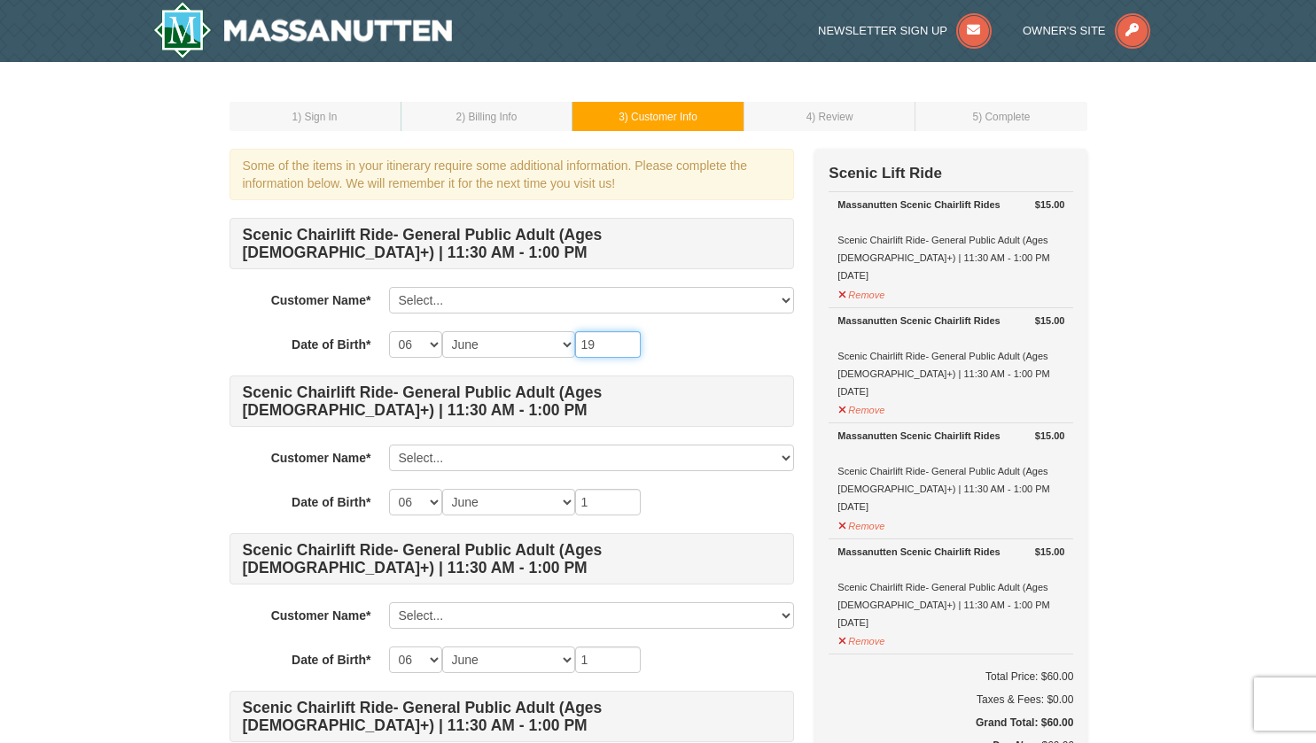
type input "19"
type input "196"
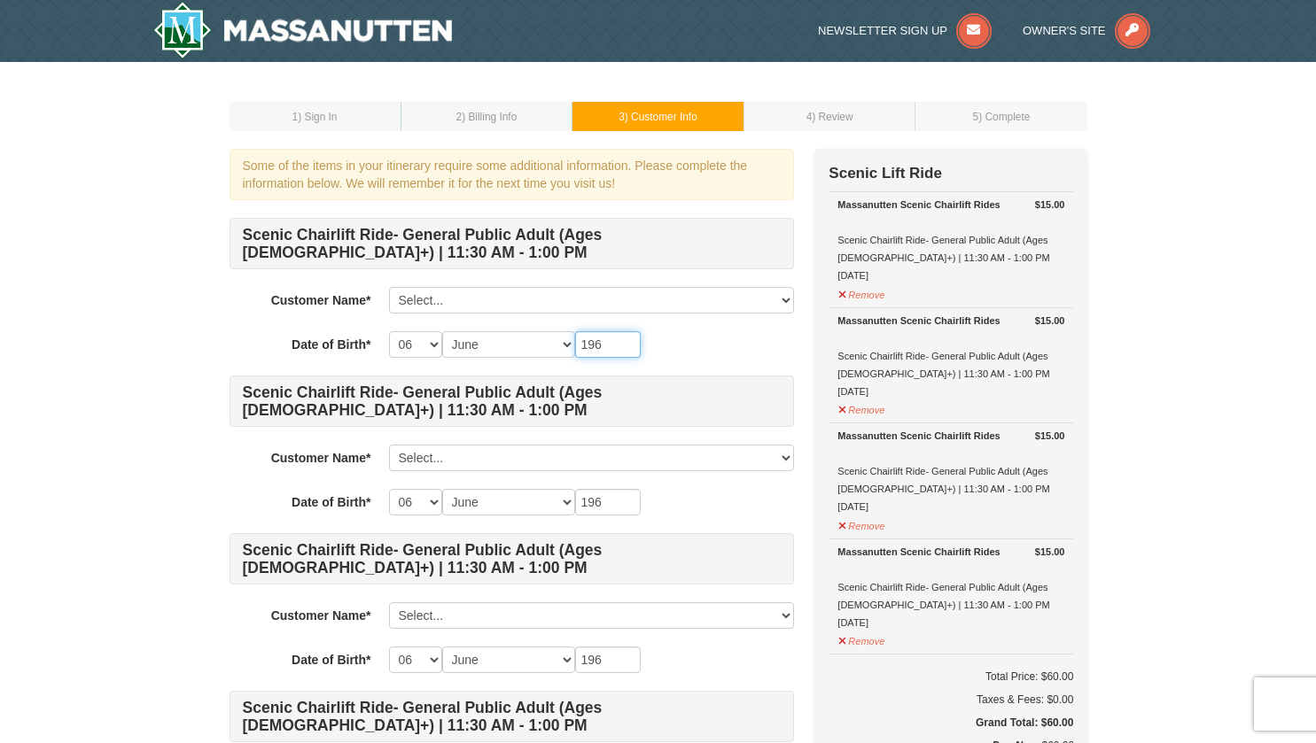
type input "1965"
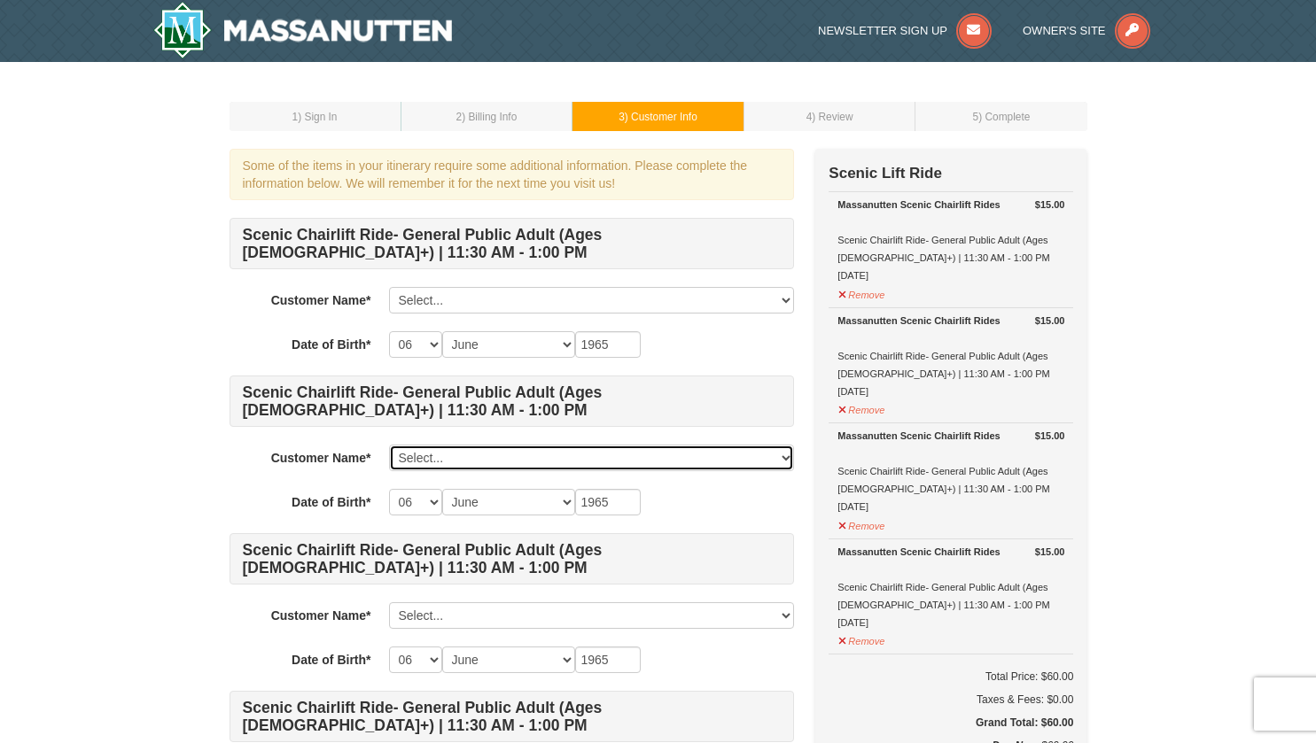
click at [477, 462] on select "Select... George Law Add New..." at bounding box center [591, 458] width 405 height 27
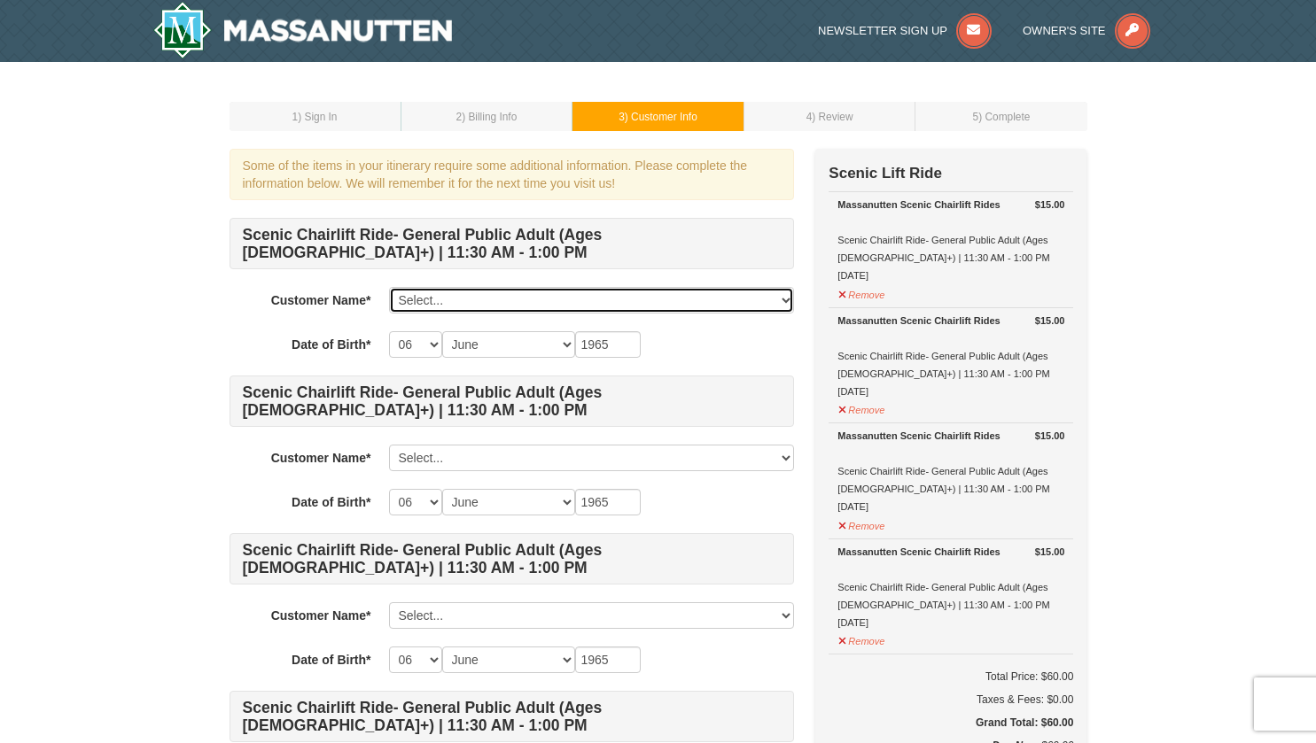
click at [557, 303] on select "Select... George Law Add New..." at bounding box center [591, 300] width 405 height 27
select select "28352440"
click at [389, 287] on select "Select... George Law Add New..." at bounding box center [591, 300] width 405 height 27
select select
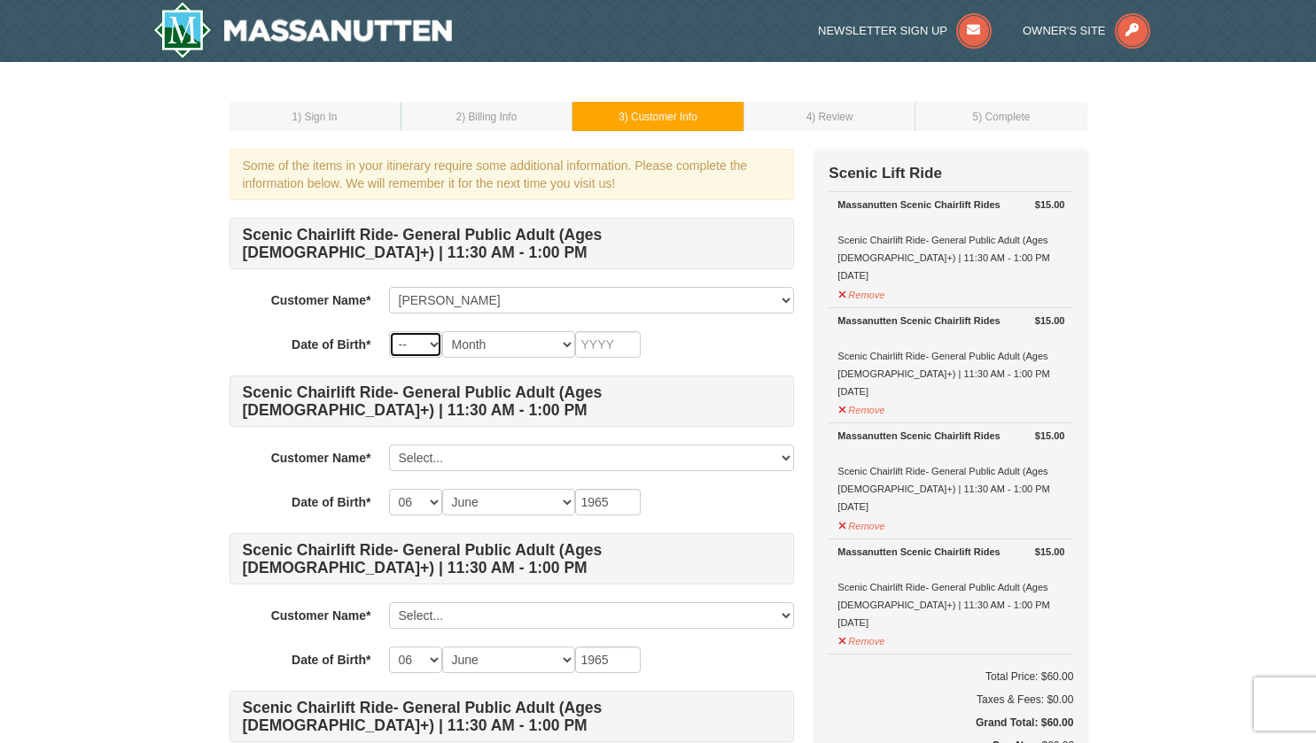
click at [436, 345] on select "-- 01 02 03 04 05 06 07 08 09 10 11 12 13 14 15 16 17 18 19 20 21 22 23 24 25 2…" at bounding box center [415, 344] width 53 height 27
select select "06"
click at [389, 331] on select "-- 01 02 03 04 05 06 07 08 09 10 11 12 13 14 15 16 17 18 19 20 21 22 23 24 25 2…" at bounding box center [415, 344] width 53 height 27
click at [564, 348] on select "Month January February March April May June July August September October Novem…" at bounding box center [508, 344] width 133 height 27
select select "06"
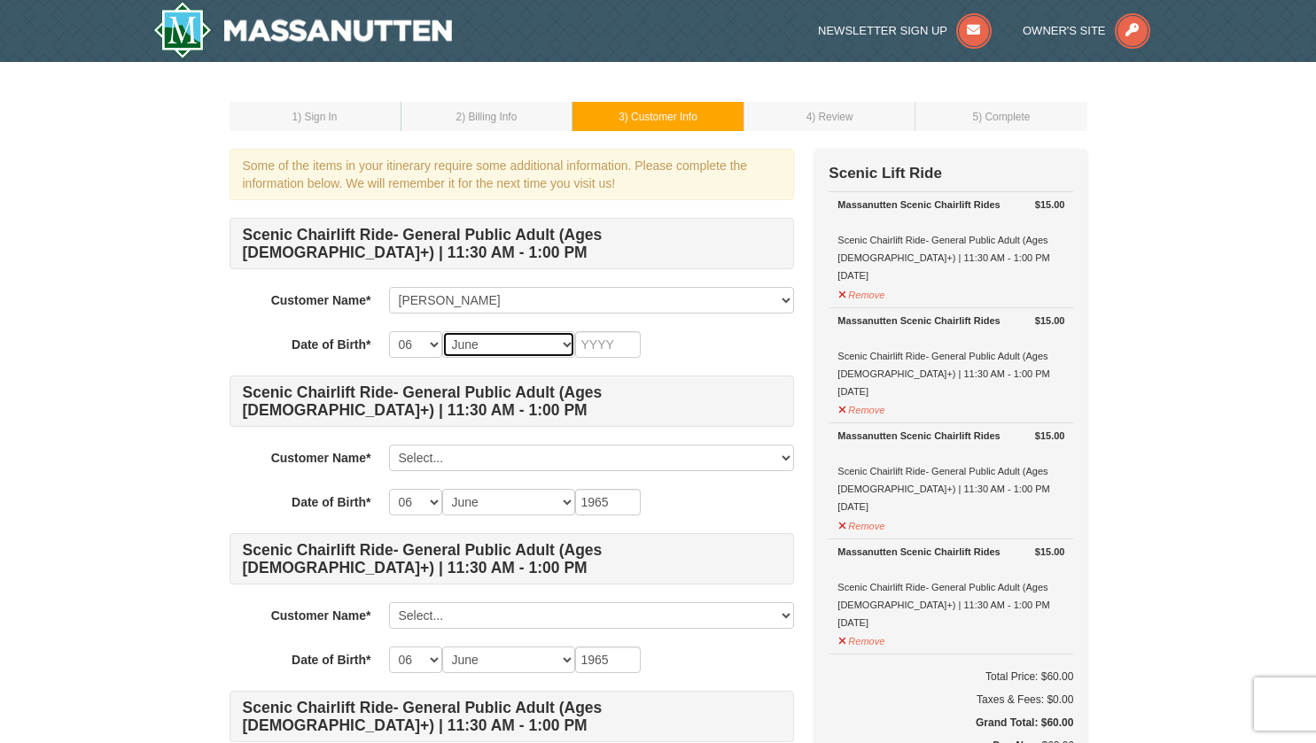
click at [442, 331] on select "Month January February March April May June July August September October Novem…" at bounding box center [508, 344] width 133 height 27
click at [430, 341] on select "-- 01 02 03 04 05 06 07 08 09 10 11 12 13 14 15 16 17 18 19 20 21 22 23 24 25 2…" at bounding box center [415, 344] width 53 height 27
select select "05"
click at [389, 331] on select "-- 01 02 03 04 05 06 07 08 09 10 11 12 13 14 15 16 17 18 19 20 21 22 23 24 25 2…" at bounding box center [415, 344] width 53 height 27
click at [631, 342] on input "text" at bounding box center [608, 344] width 66 height 27
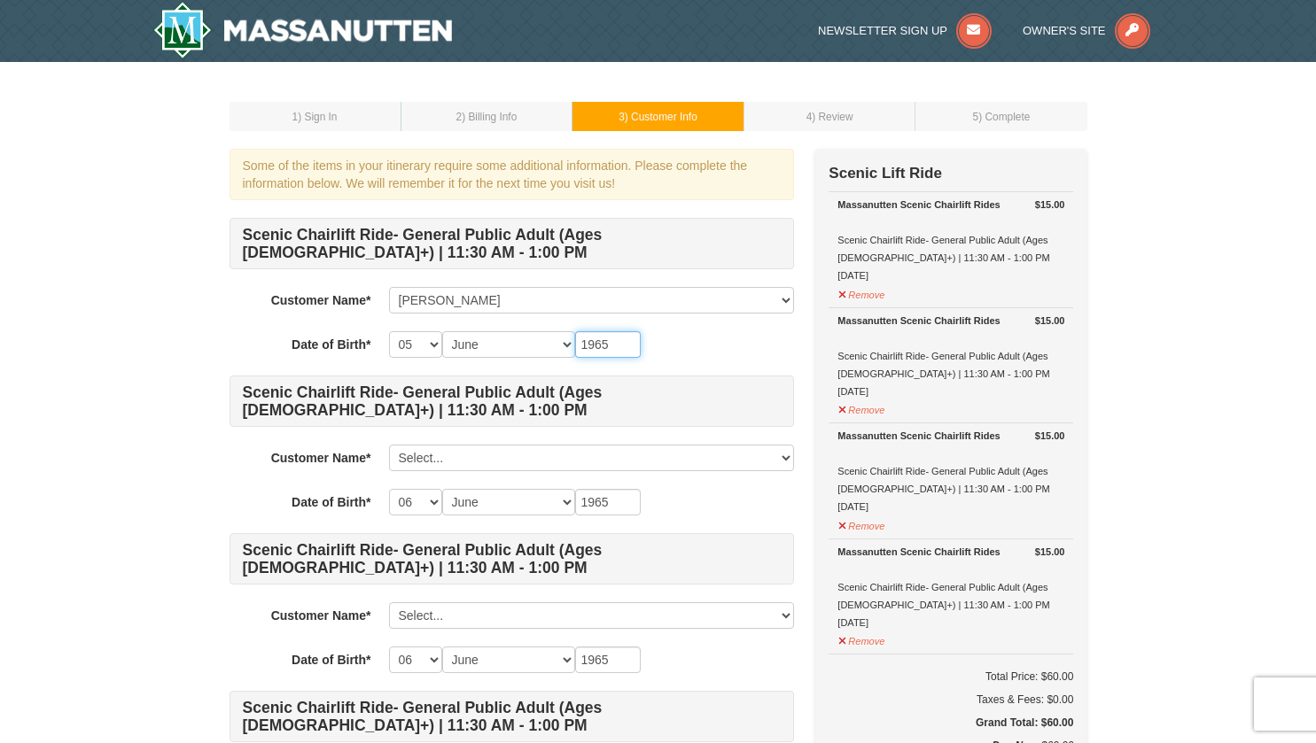
type input "1965"
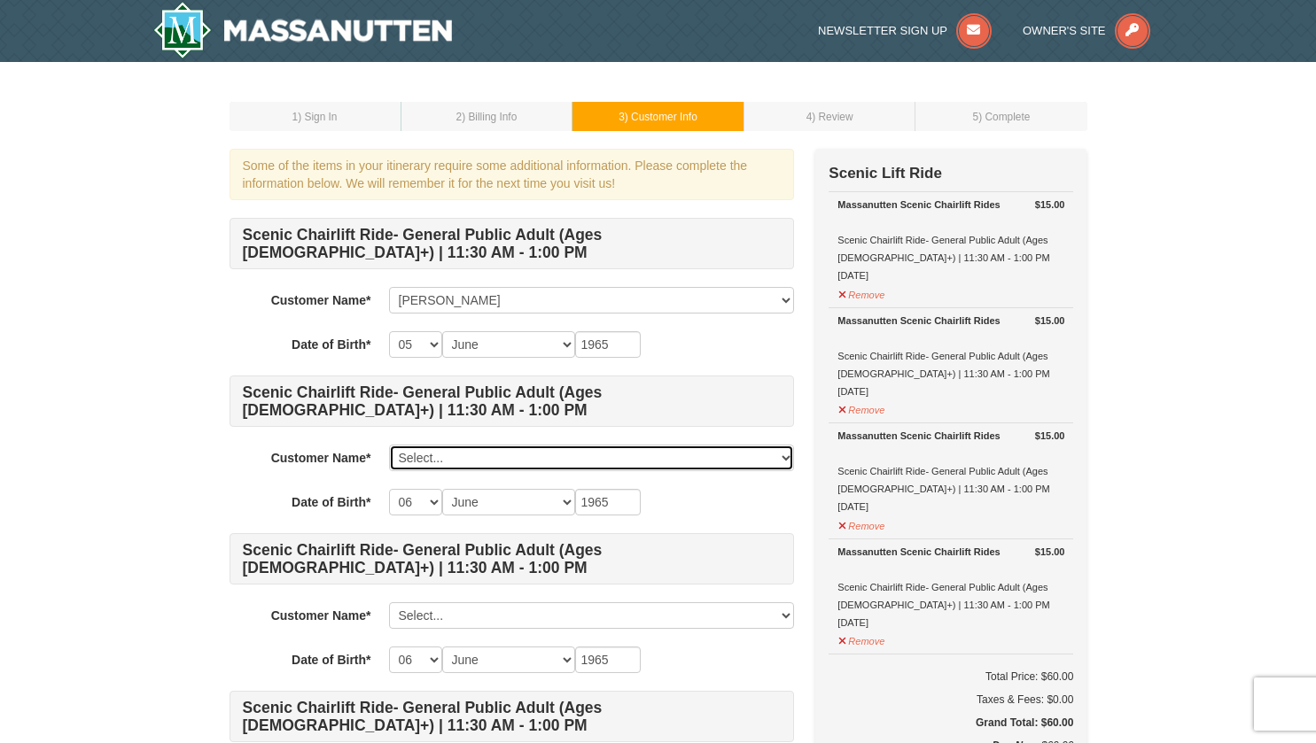
click at [505, 452] on select "Select... George Law Add New..." at bounding box center [591, 458] width 405 height 27
select select
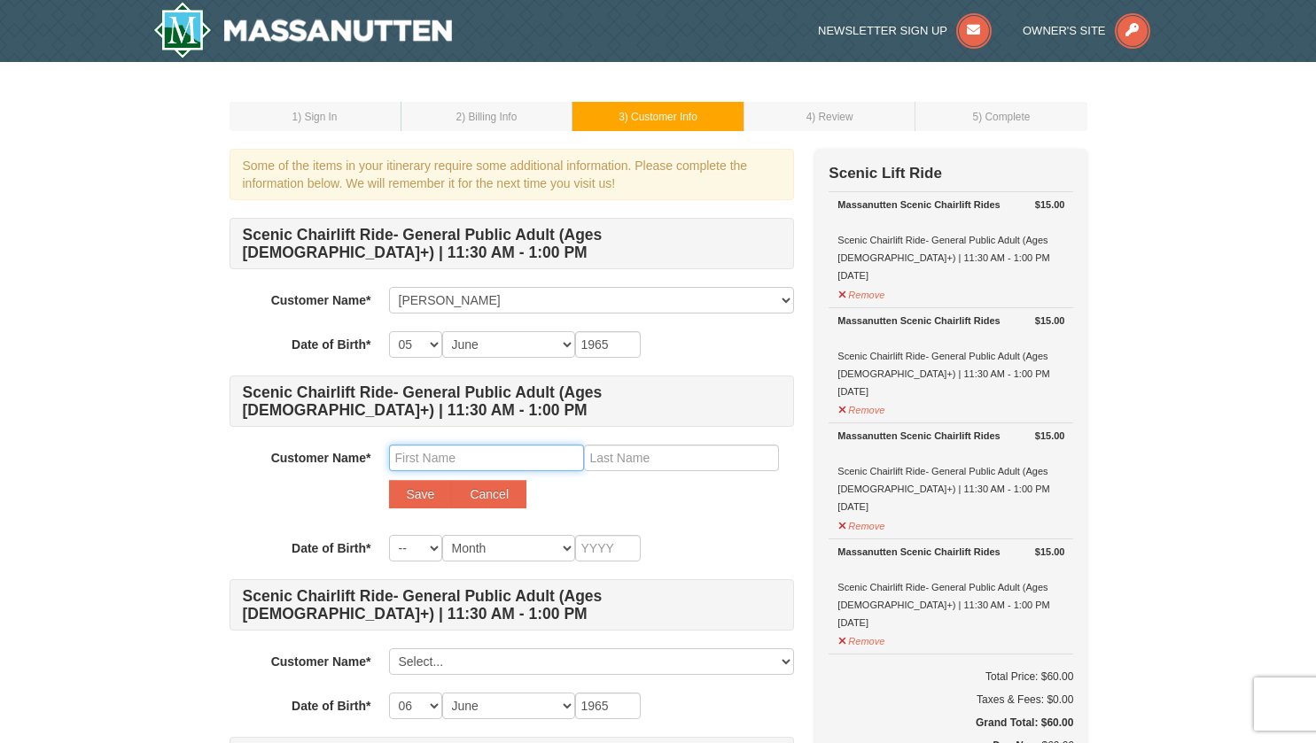
click at [466, 457] on input "text" at bounding box center [486, 458] width 195 height 27
type input "Tammy"
type input "Law"
click at [399, 490] on button "Save" at bounding box center [421, 494] width 64 height 28
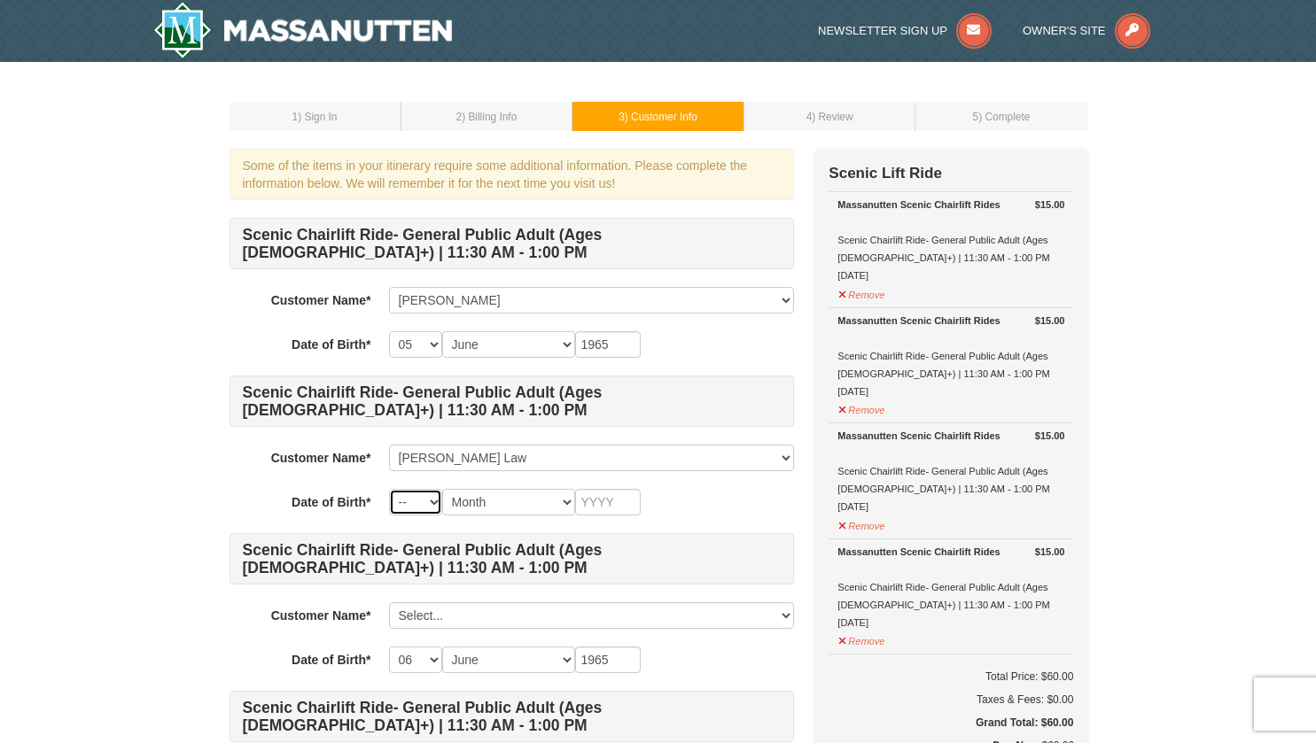
click at [433, 490] on select "-- 01 02 03 04 05 06 07 08 09 10 11 12 13 14 15 16 17 18 19 20 21 22 23 24 25 2…" at bounding box center [415, 502] width 53 height 27
select select "02"
click at [389, 489] on select "-- 01 02 03 04 05 06 07 08 09 10 11 12 13 14 15 16 17 18 19 20 21 22 23 24 25 2…" at bounding box center [415, 502] width 53 height 27
click at [569, 493] on select "Month January February March April May June July August September October Novem…" at bounding box center [508, 502] width 133 height 27
select select "02"
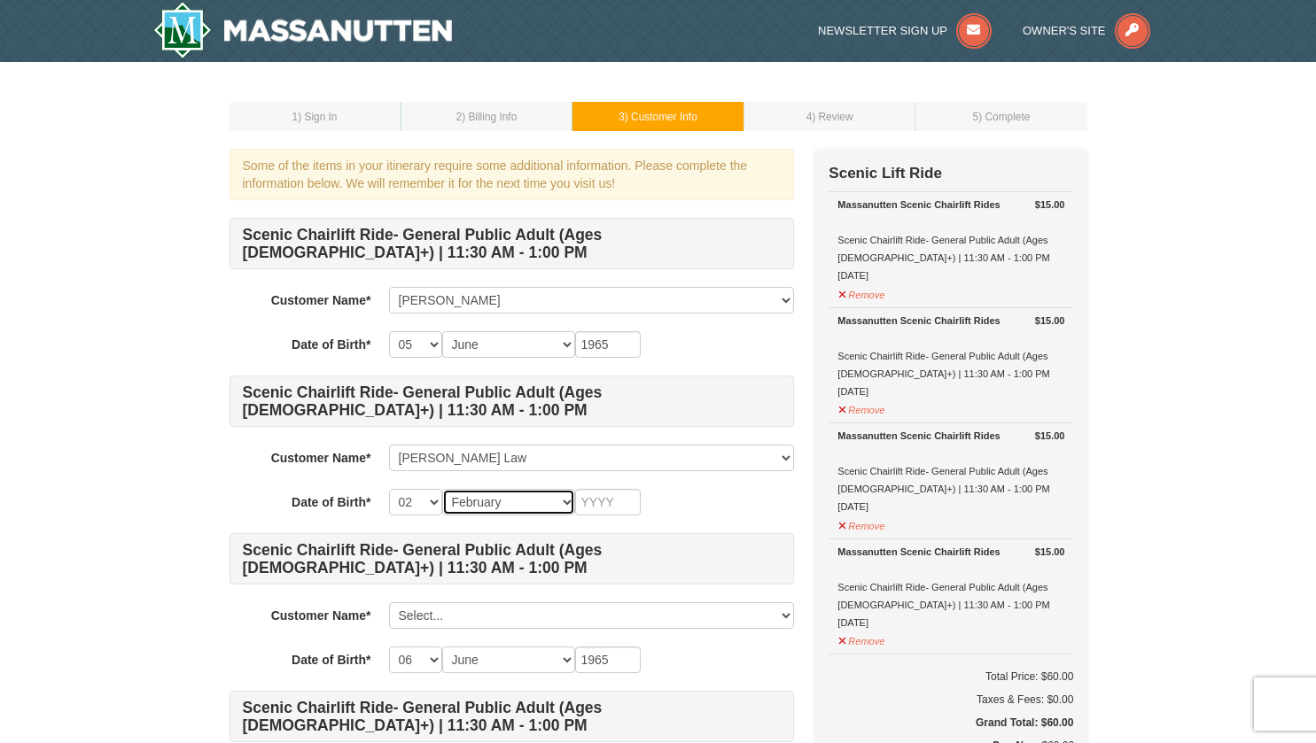
click at [442, 489] on select "Month January February March April May June July August September October Novem…" at bounding box center [508, 502] width 133 height 27
click at [613, 498] on input "text" at bounding box center [608, 502] width 66 height 27
type input "1967"
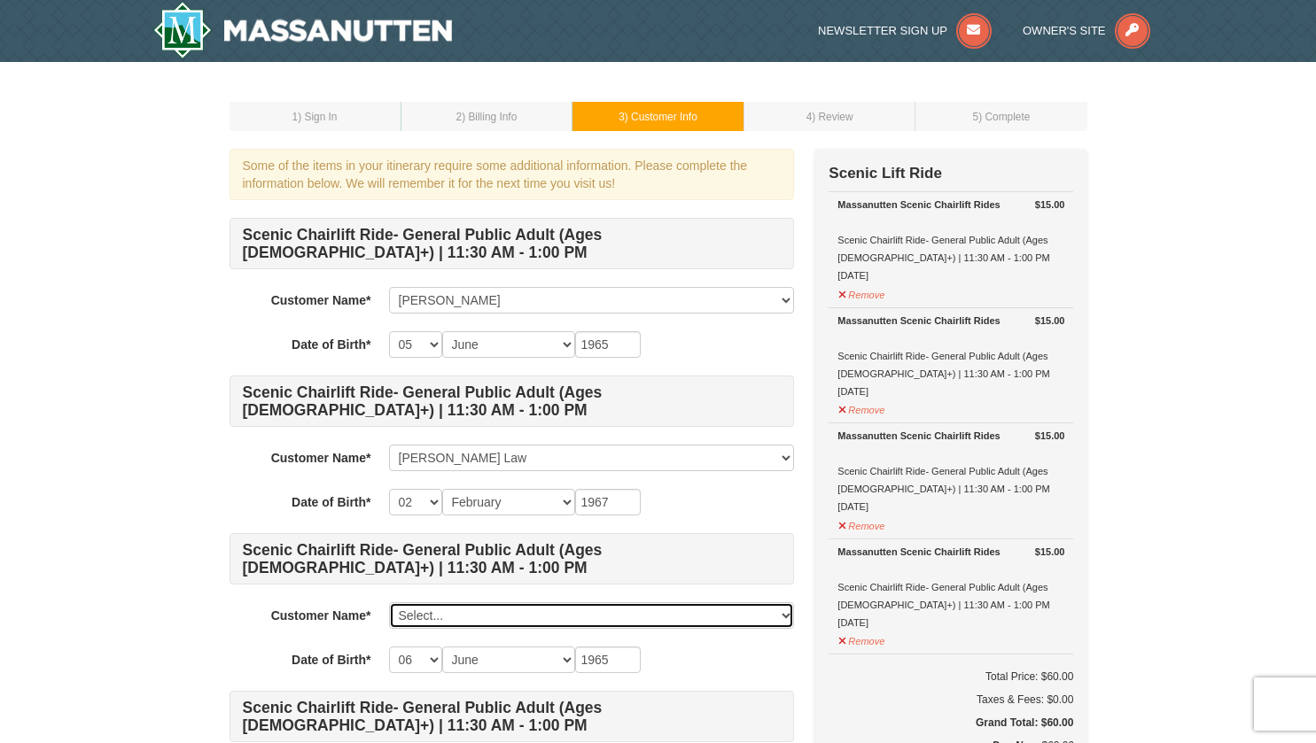
click at [550, 620] on select "Select... George Law Tammy Law Add New..." at bounding box center [591, 615] width 405 height 27
select select
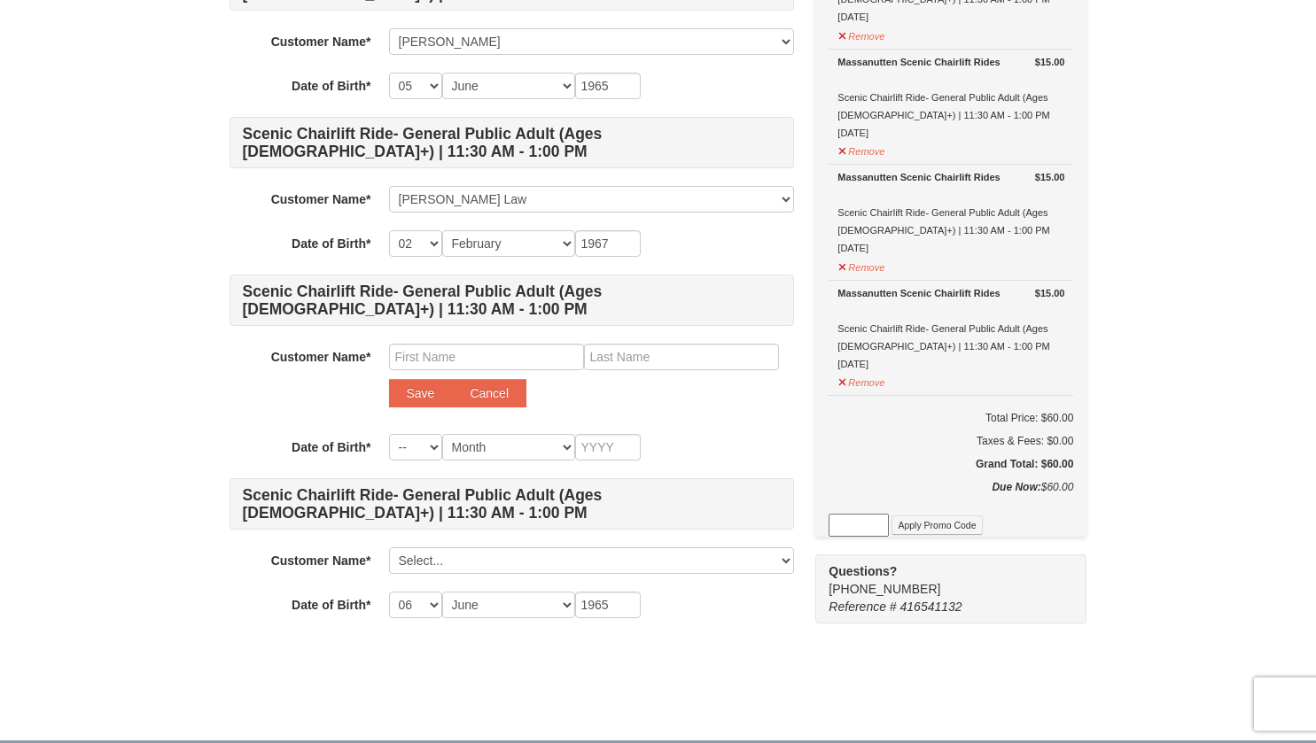
scroll to position [270, 0]
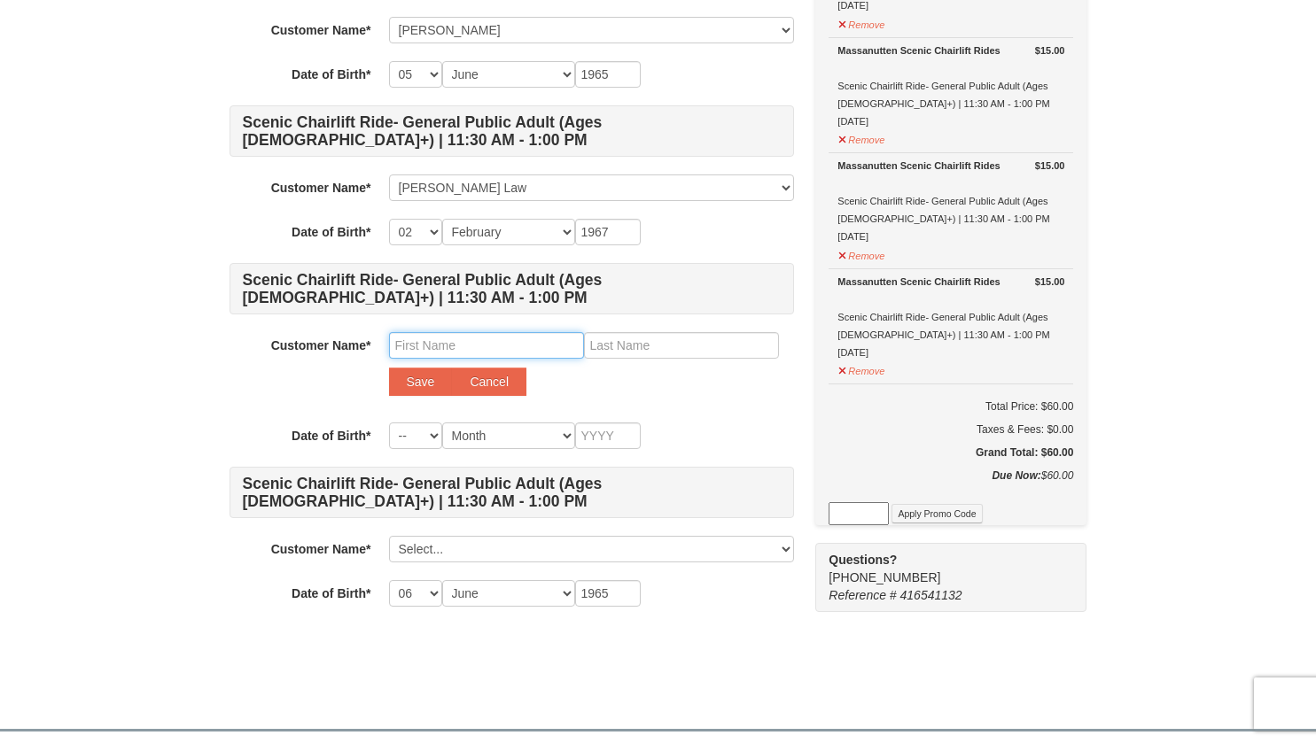
click at [408, 344] on input "text" at bounding box center [486, 345] width 195 height 27
type input "Sarah"
type input "Law"
click at [407, 377] on button "Save" at bounding box center [421, 382] width 64 height 28
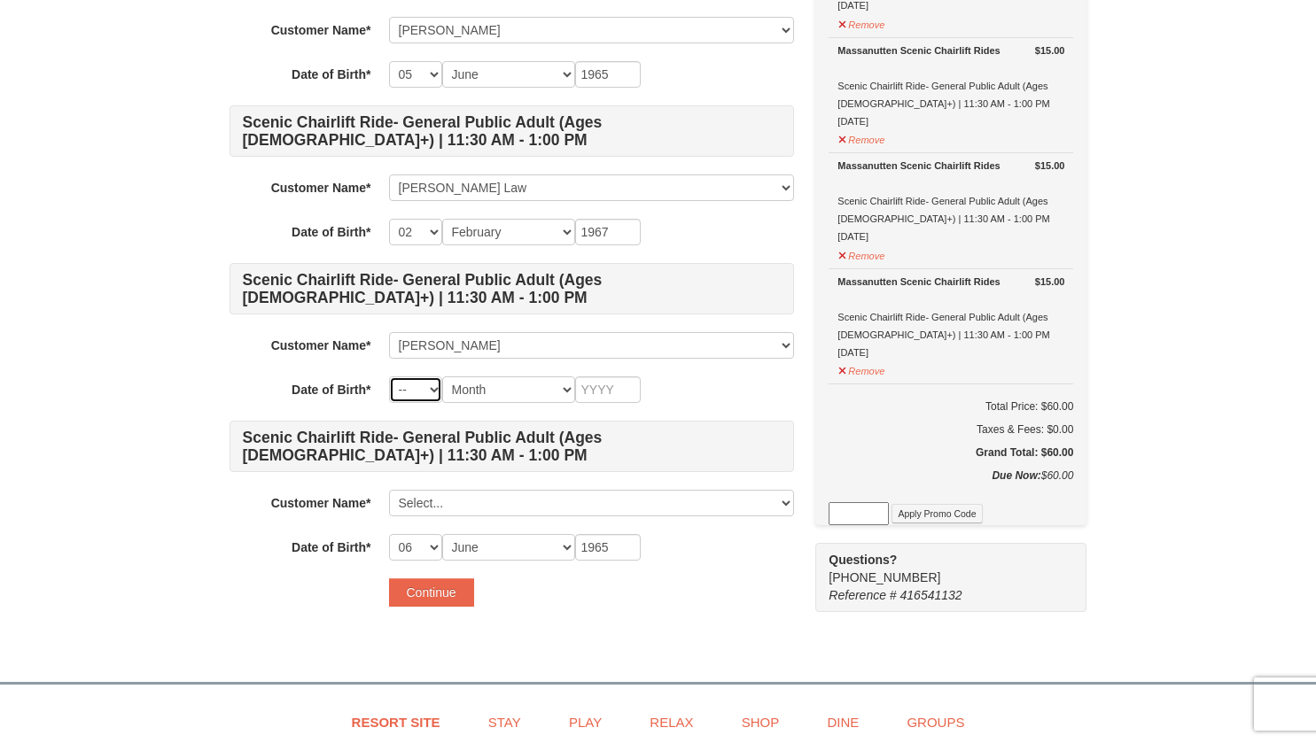
click at [431, 393] on select "-- 01 02 03 04 05 06 07 08 09 10 11 12 13 14 15 16 17 18 19 20 21 22 23 24 25 2…" at bounding box center [415, 390] width 53 height 27
select select "07"
click at [389, 377] on select "-- 01 02 03 04 05 06 07 08 09 10 11 12 13 14 15 16 17 18 19 20 21 22 23 24 25 2…" at bounding box center [415, 390] width 53 height 27
click at [524, 382] on select "Month January February March April May June July August September October Novem…" at bounding box center [508, 390] width 133 height 27
select select "03"
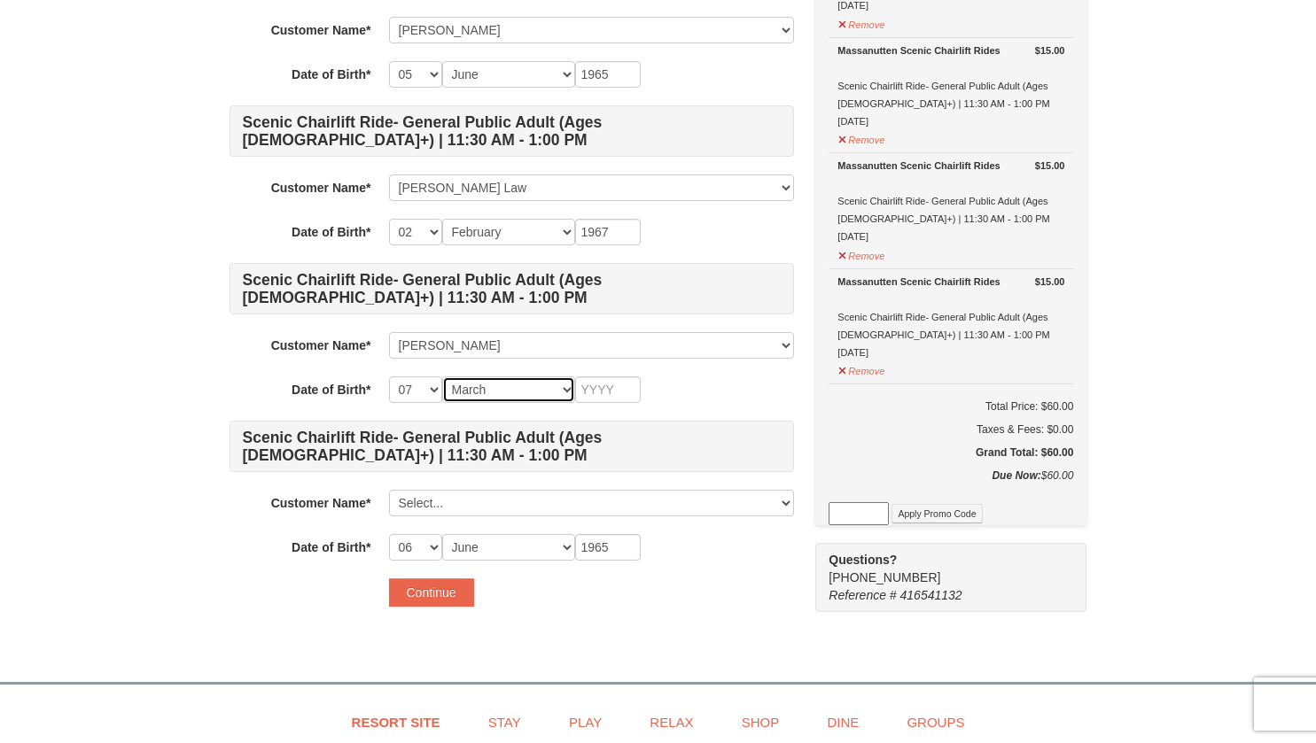
click at [442, 377] on select "Month January February March April May June July August September October Novem…" at bounding box center [508, 390] width 133 height 27
click at [587, 390] on input "text" at bounding box center [608, 390] width 66 height 27
type input "1995"
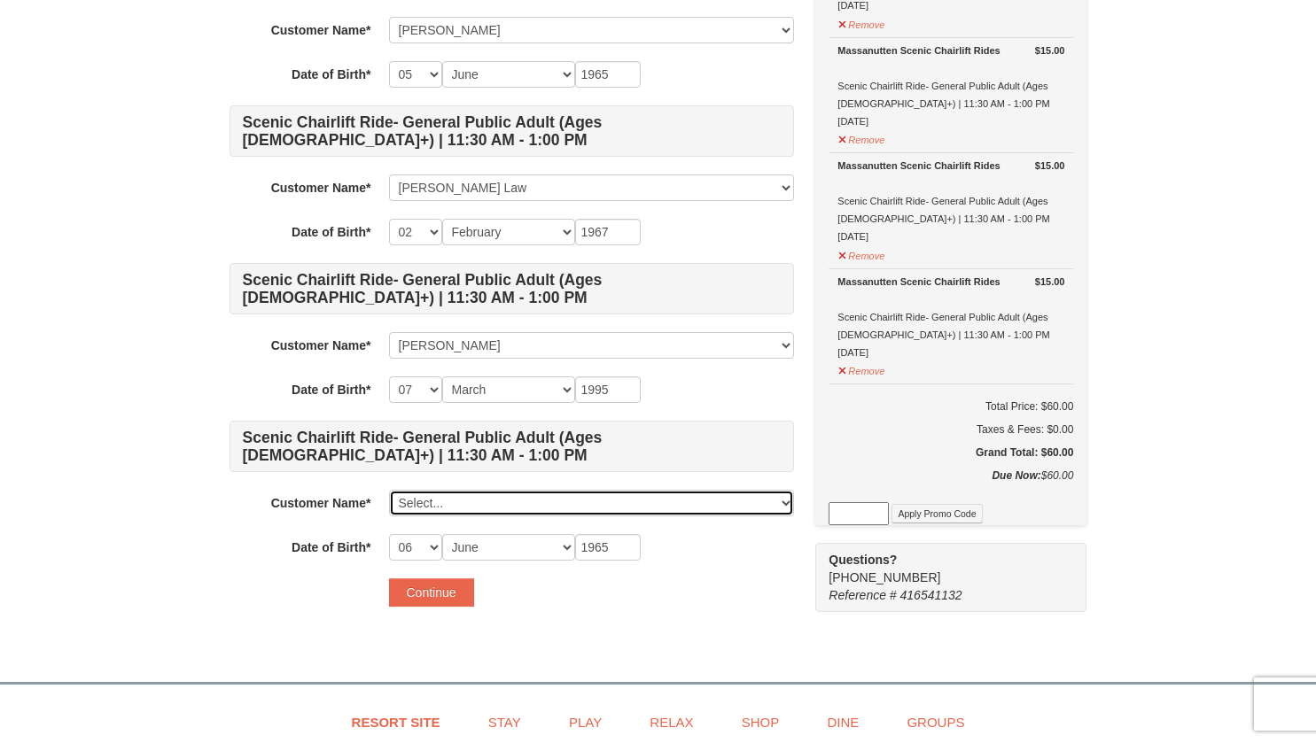
click at [530, 509] on select "Select... George Law Tammy Law Sarah Law Add New..." at bounding box center [591, 503] width 405 height 27
select select
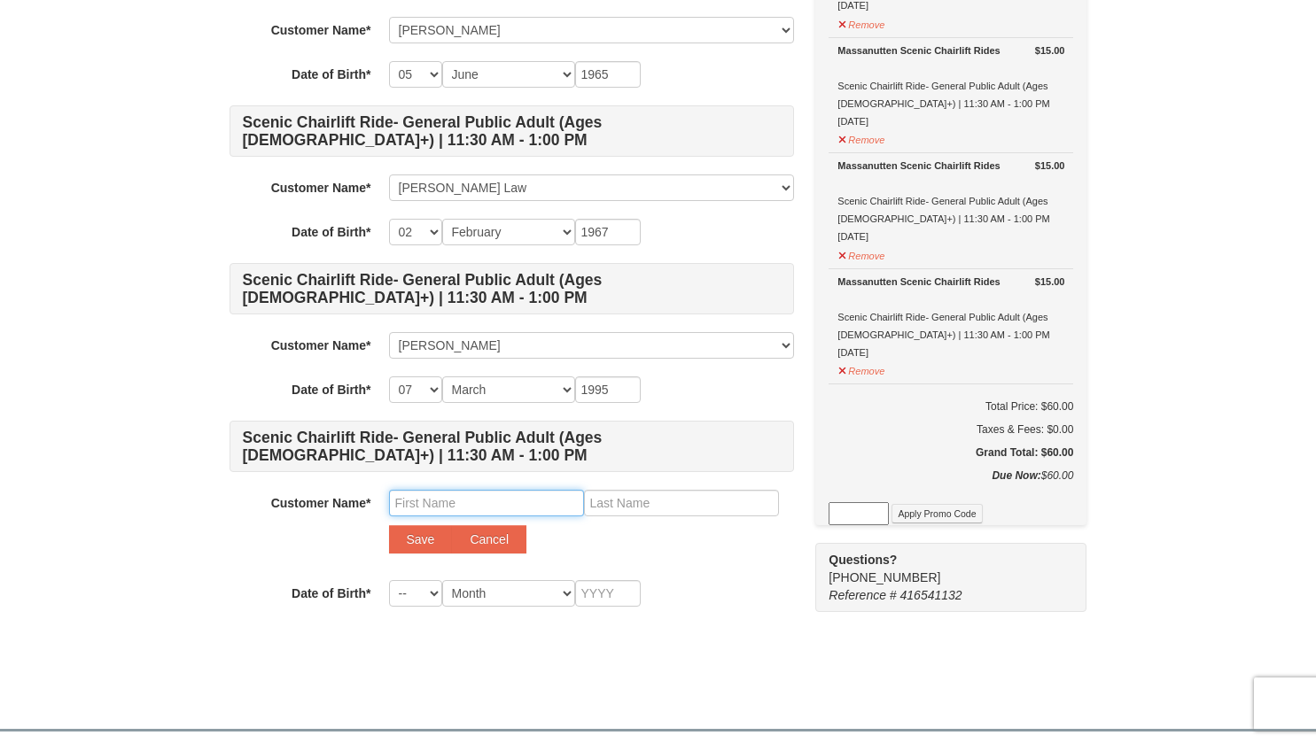
click at [431, 504] on input "text" at bounding box center [486, 503] width 195 height 27
type input "Hunter"
type input "Renard"
click at [389, 525] on button "Save" at bounding box center [421, 539] width 64 height 28
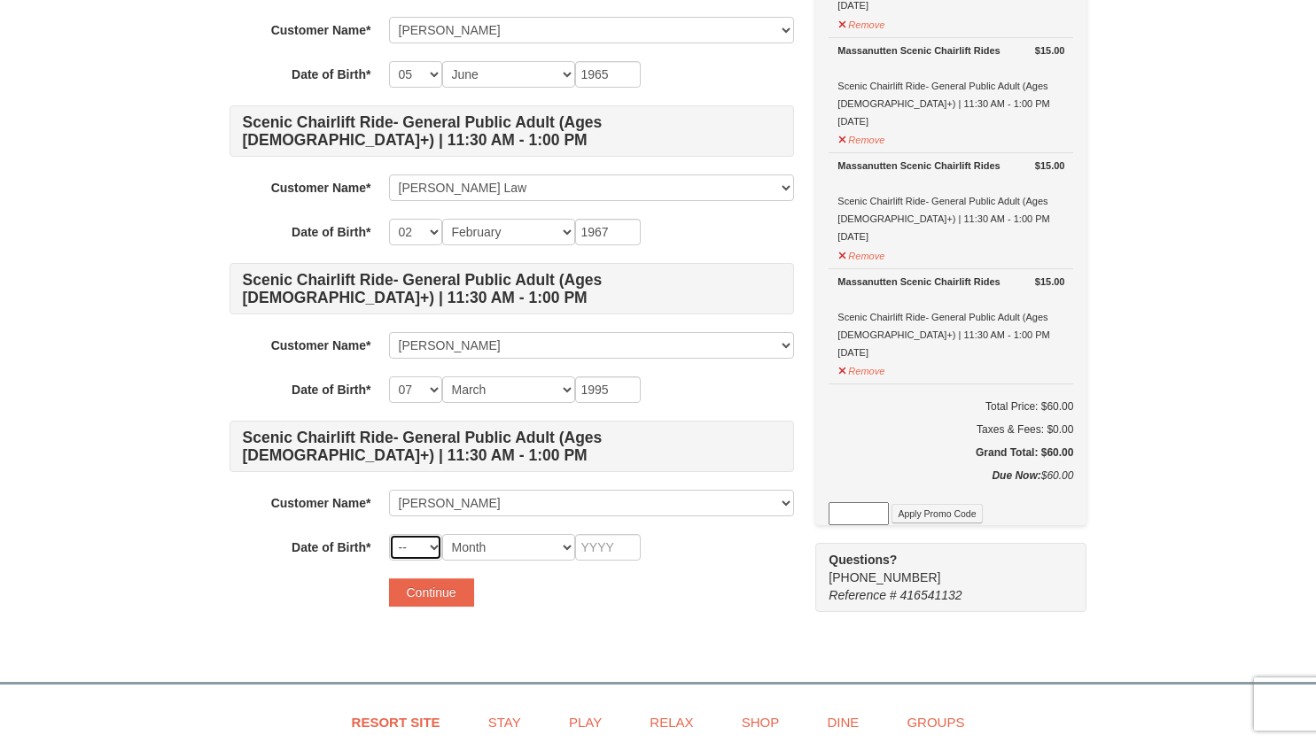
click at [413, 553] on select "-- 01 02 03 04 05 06 07 08 09 10 11 12 13 14 15 16 17 18 19 20 21 22 23 24 25 2…" at bounding box center [415, 547] width 53 height 27
select select "23"
click at [389, 534] on select "-- 01 02 03 04 05 06 07 08 09 10 11 12 13 14 15 16 17 18 19 20 21 22 23 24 25 2…" at bounding box center [415, 547] width 53 height 27
click at [563, 547] on select "Month January February March April May June July August September October Novem…" at bounding box center [508, 547] width 133 height 27
select select "08"
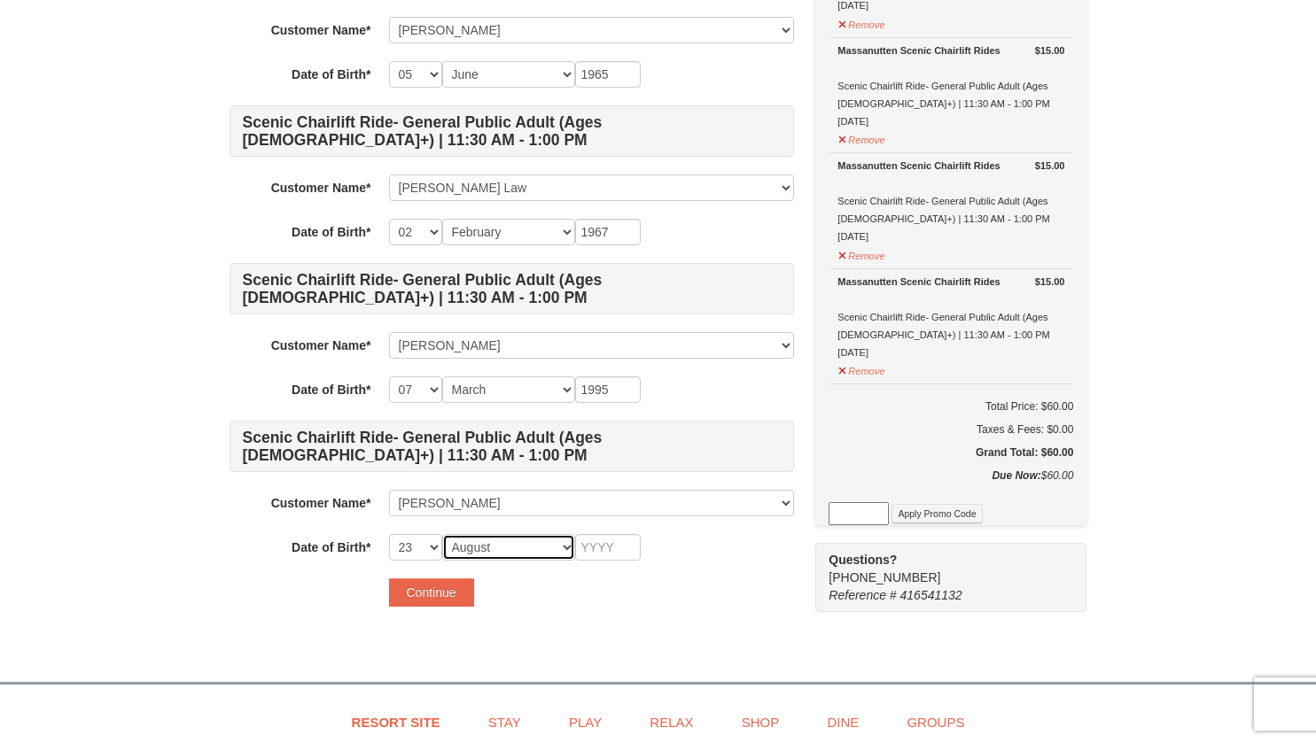
click at [442, 534] on select "Month January February March April May June July August September October Novem…" at bounding box center [508, 547] width 133 height 27
click at [603, 551] on input "text" at bounding box center [608, 547] width 66 height 27
type input "1995"
click at [455, 594] on button "Continue" at bounding box center [431, 593] width 85 height 28
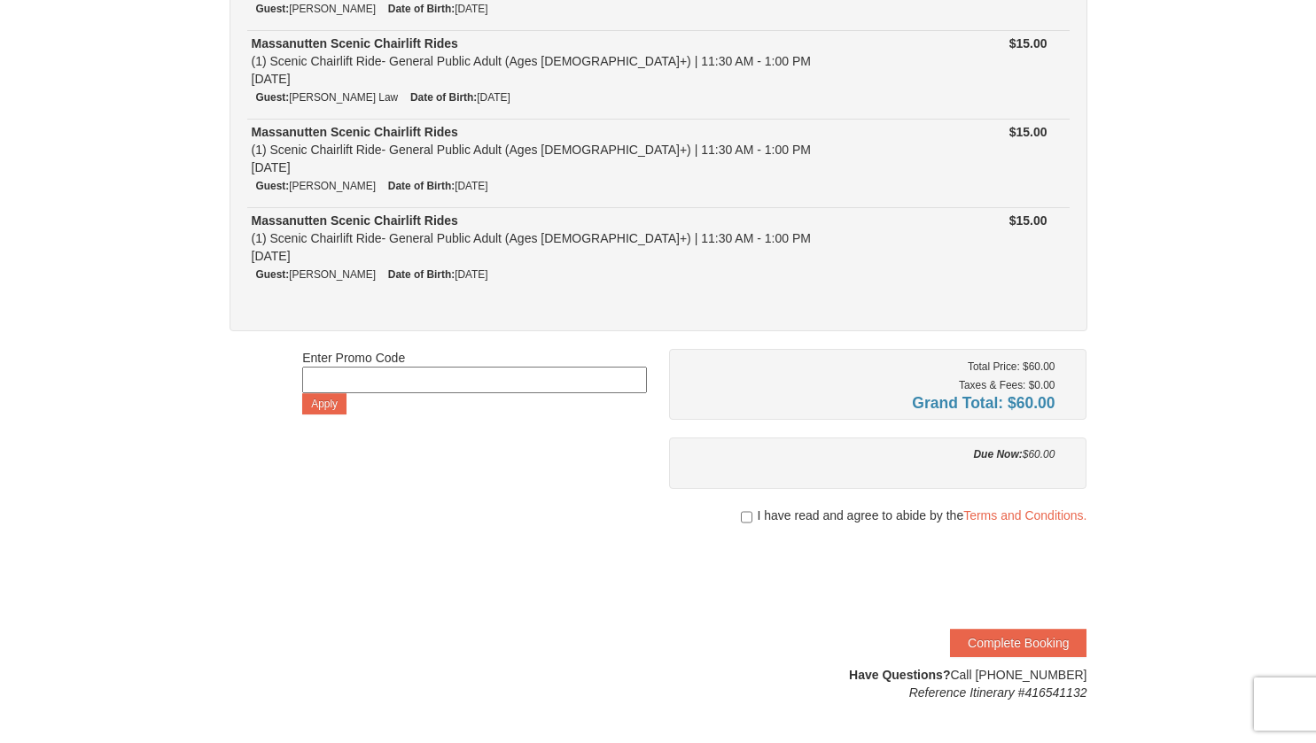
scroll to position [264, 0]
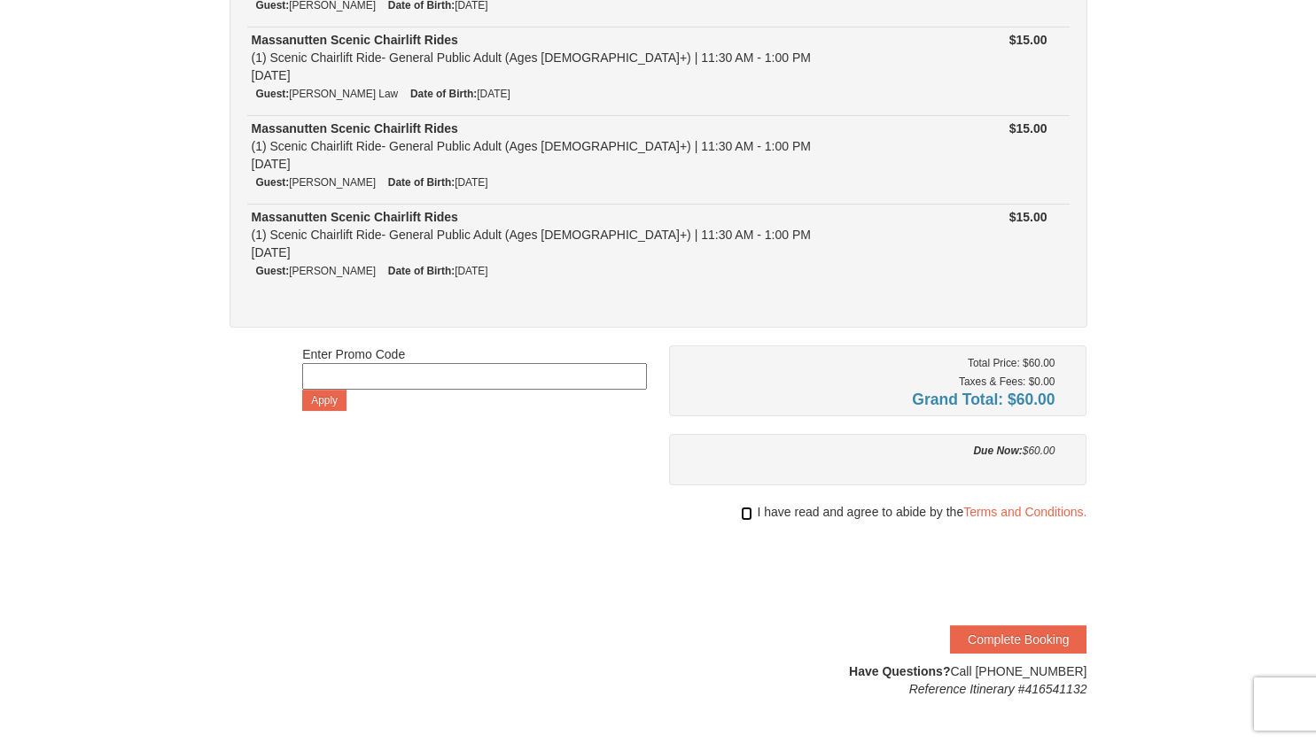
click at [746, 510] on input "checkbox" at bounding box center [747, 514] width 12 height 14
checkbox input "true"
click at [1003, 634] on button "Complete Booking" at bounding box center [1018, 640] width 136 height 28
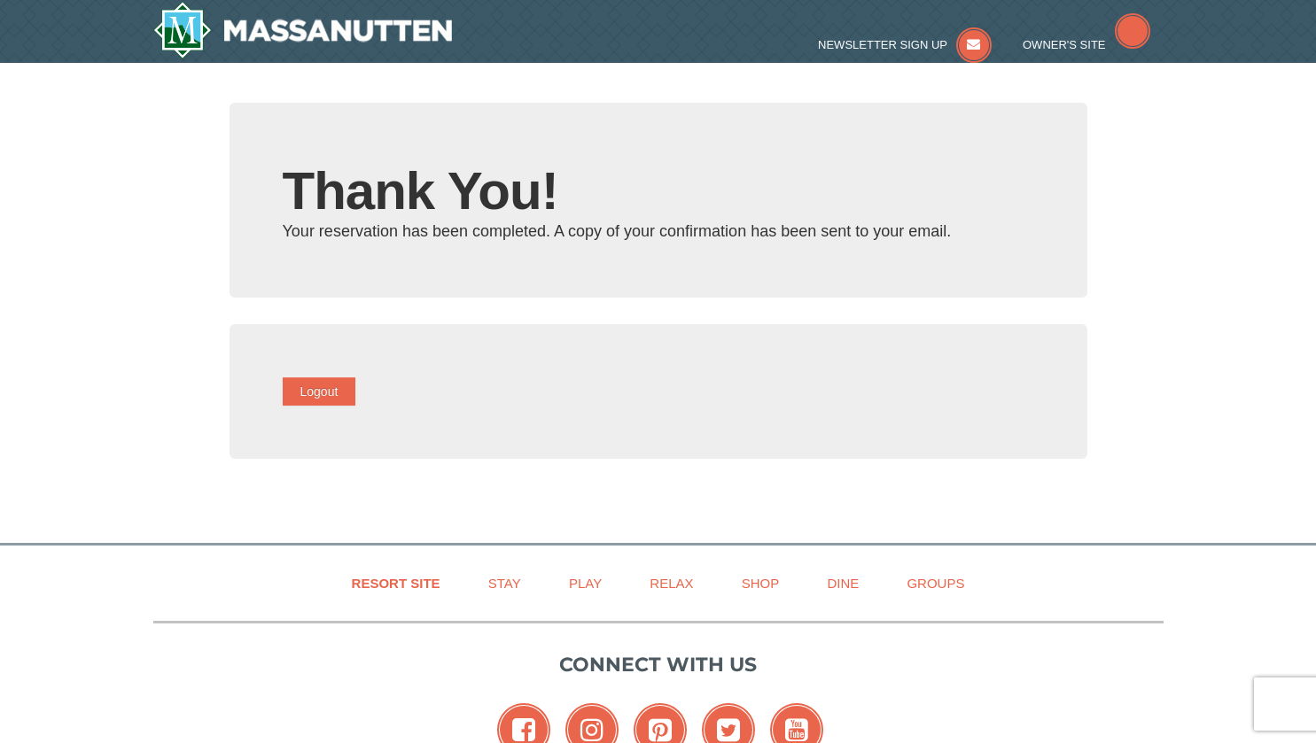
type input "[EMAIL_ADDRESS][DOMAIN_NAME]"
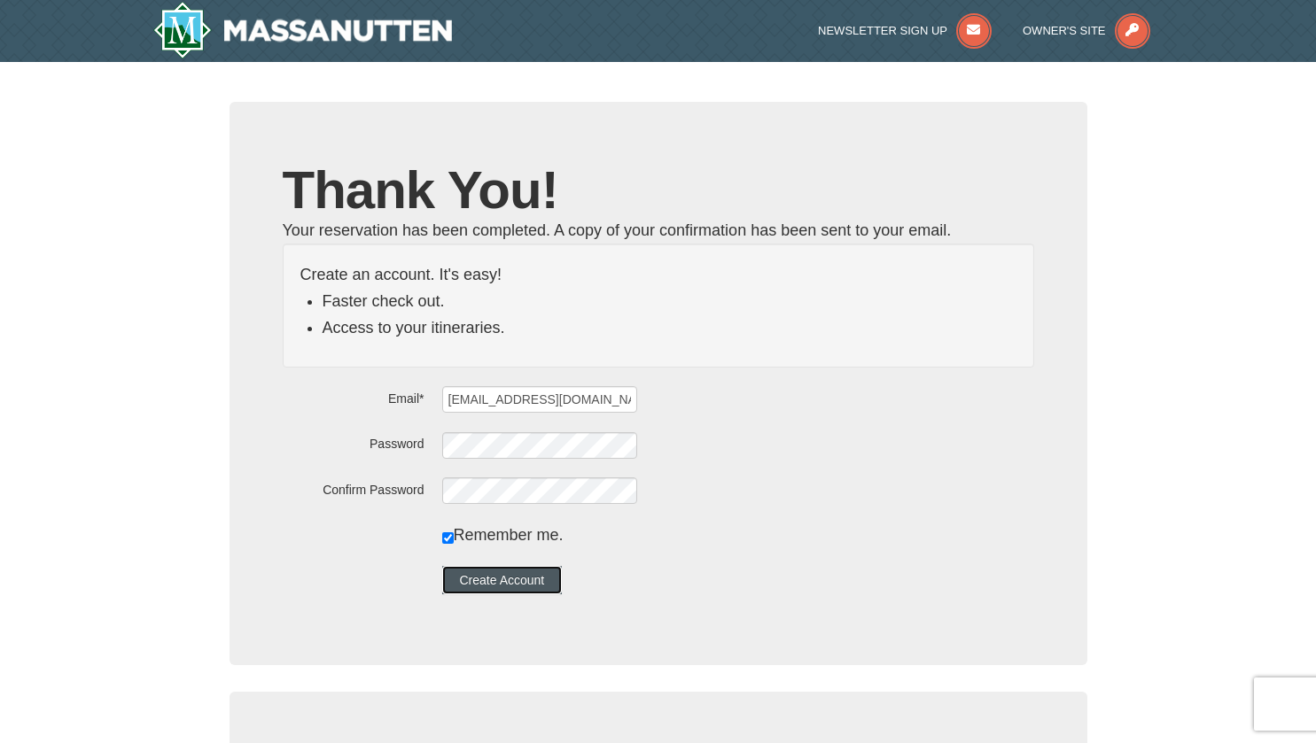
click at [523, 587] on button "Create Account" at bounding box center [502, 580] width 120 height 28
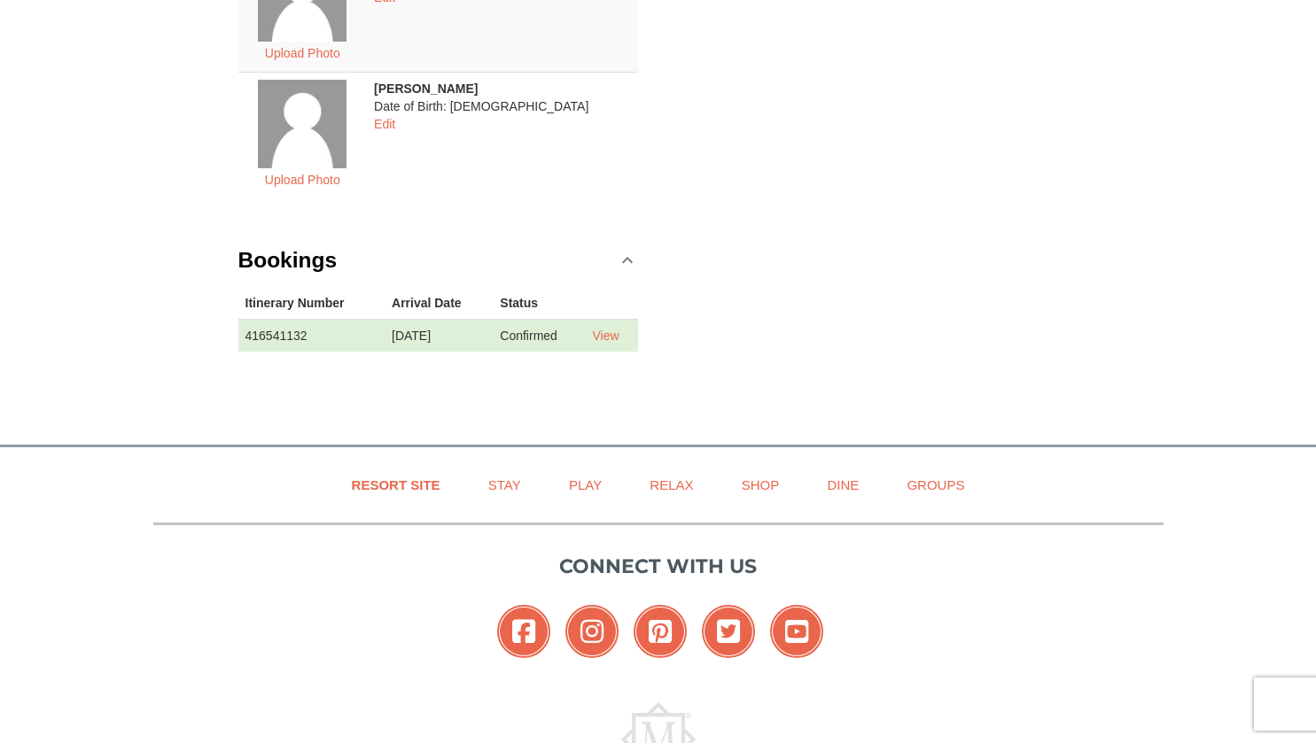
scroll to position [696, 0]
